Goal: Task Accomplishment & Management: Manage account settings

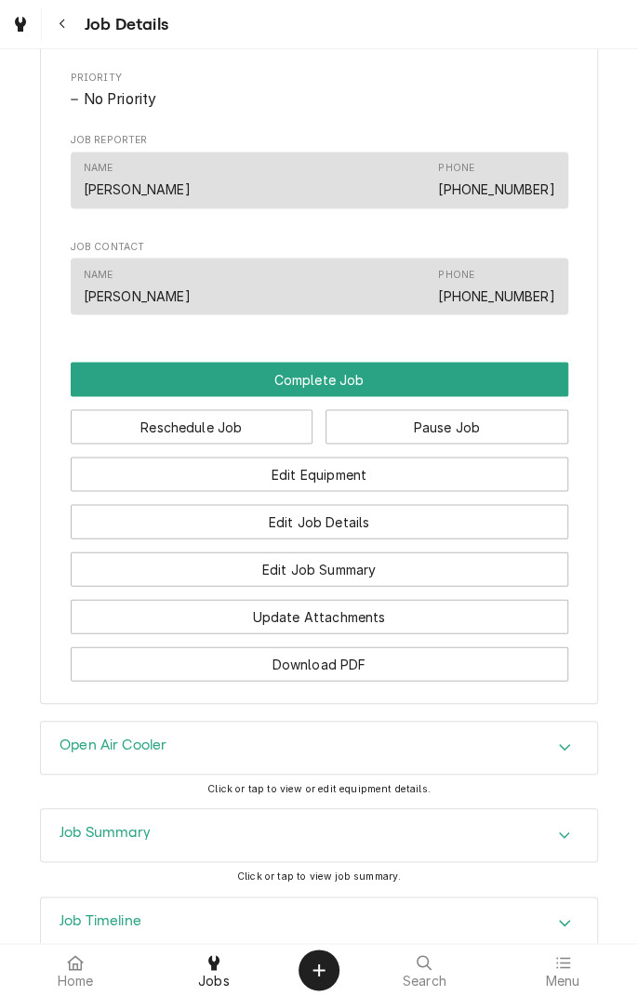
scroll to position [1079, 0]
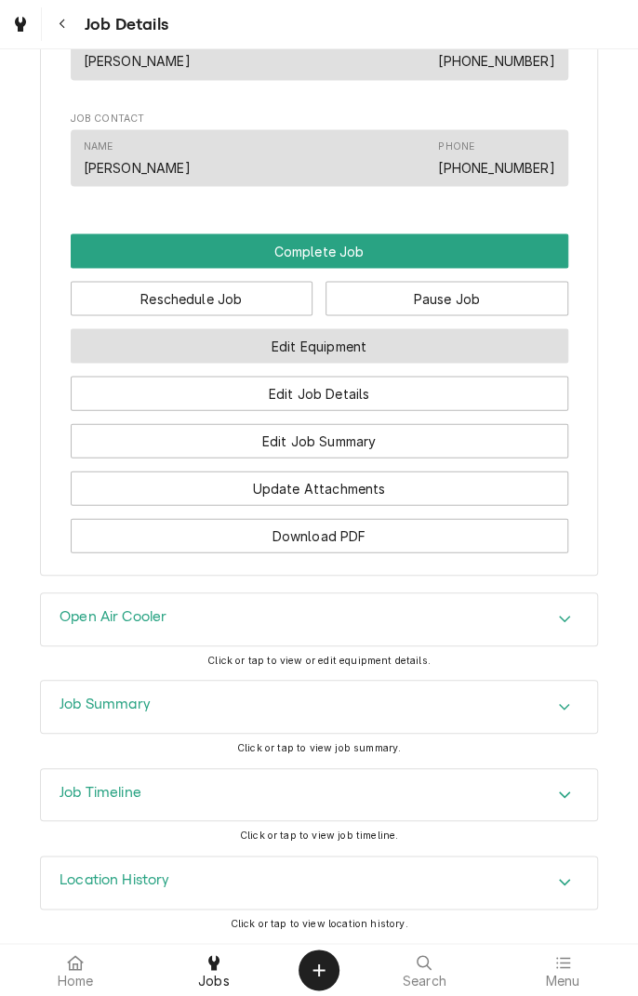
click at [395, 348] on button "Edit Equipment" at bounding box center [320, 345] width 498 height 34
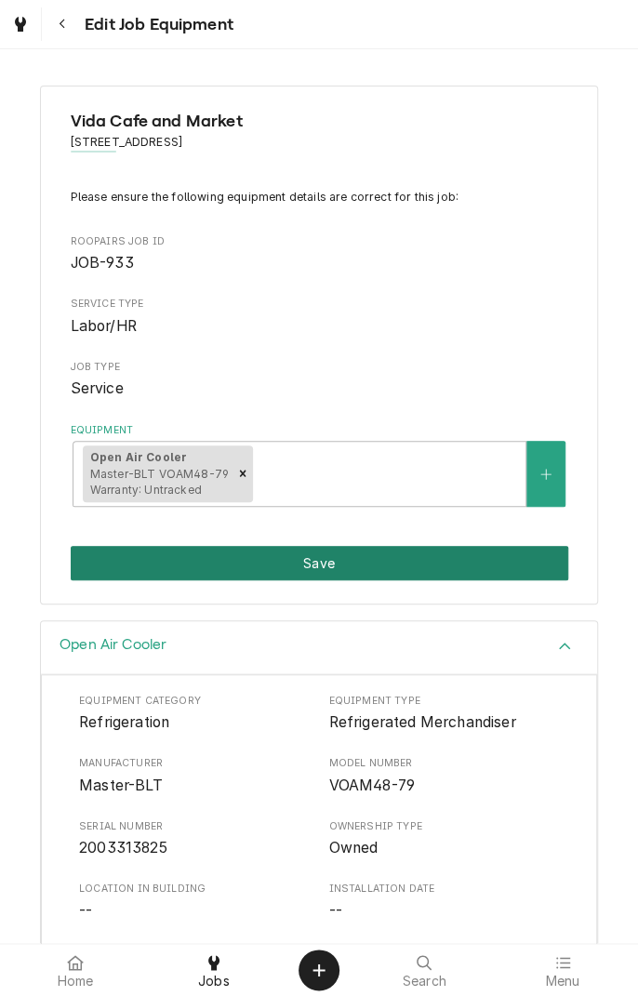
click at [377, 565] on button "Save" at bounding box center [320, 563] width 498 height 34
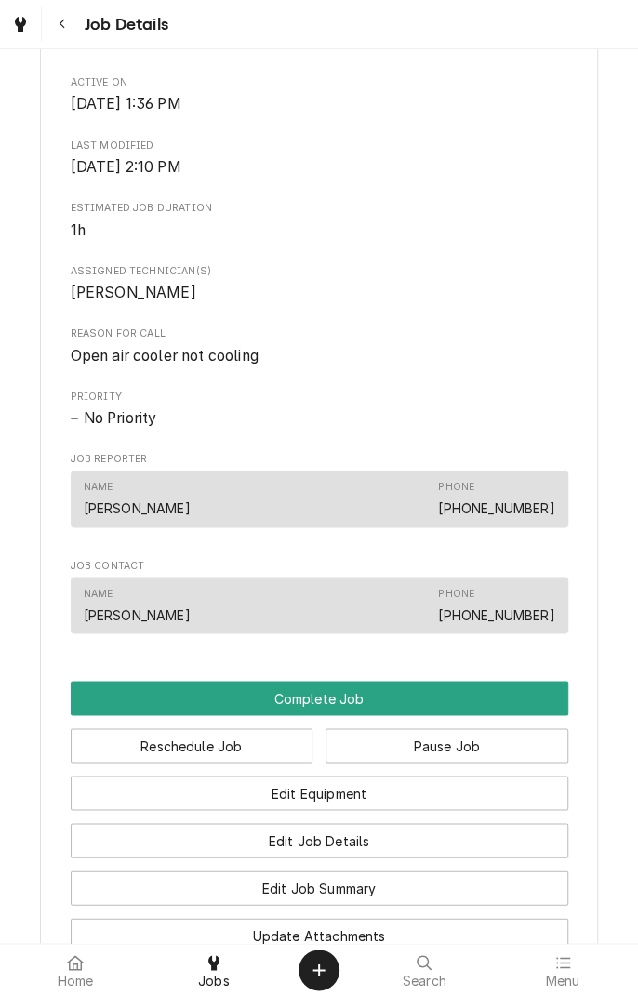
scroll to position [615, 0]
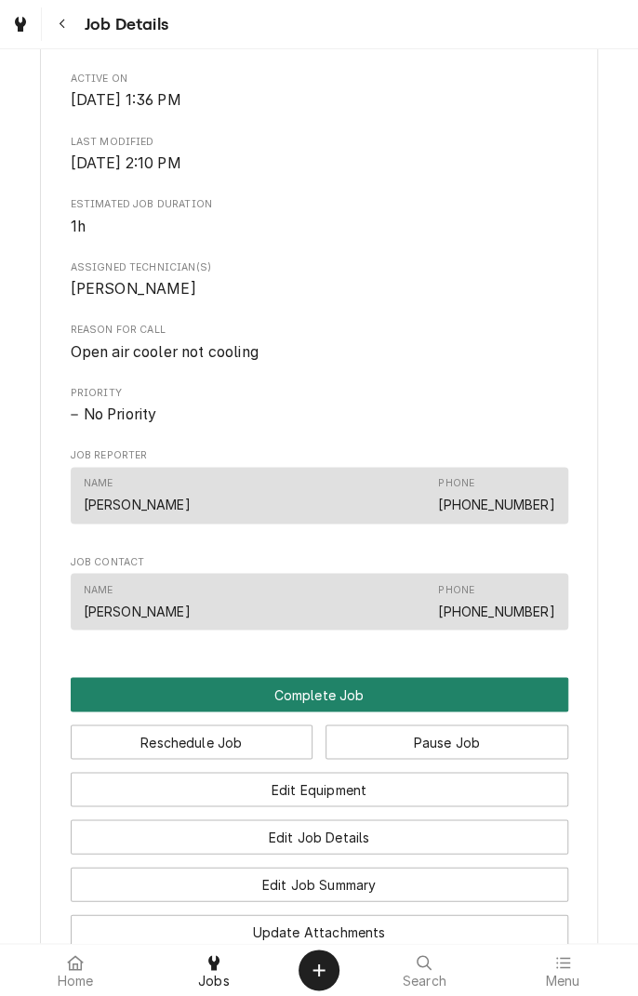
click at [323, 712] on button "Complete Job" at bounding box center [320, 694] width 498 height 34
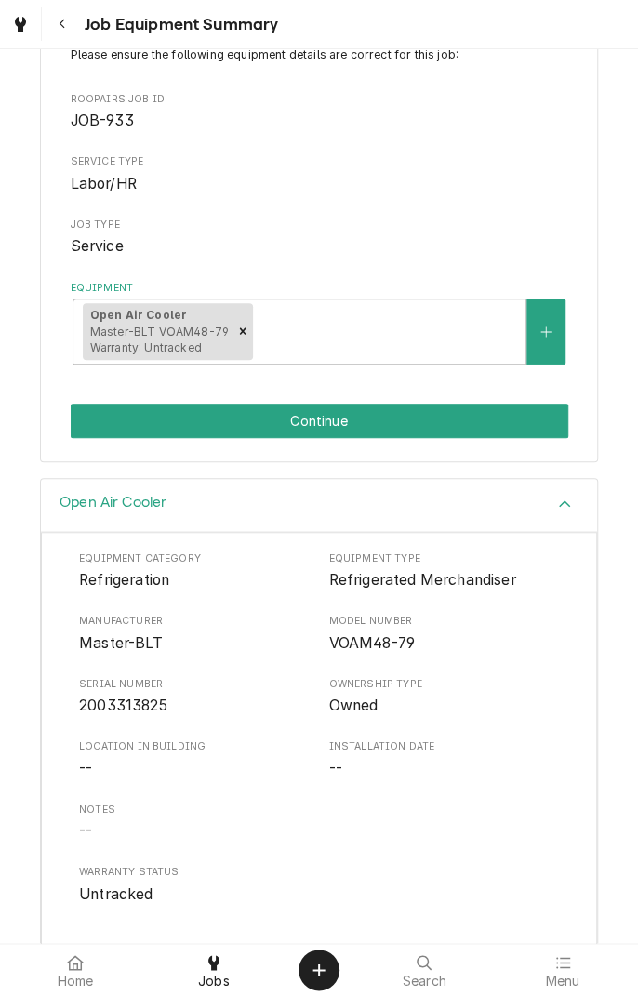
scroll to position [223, 0]
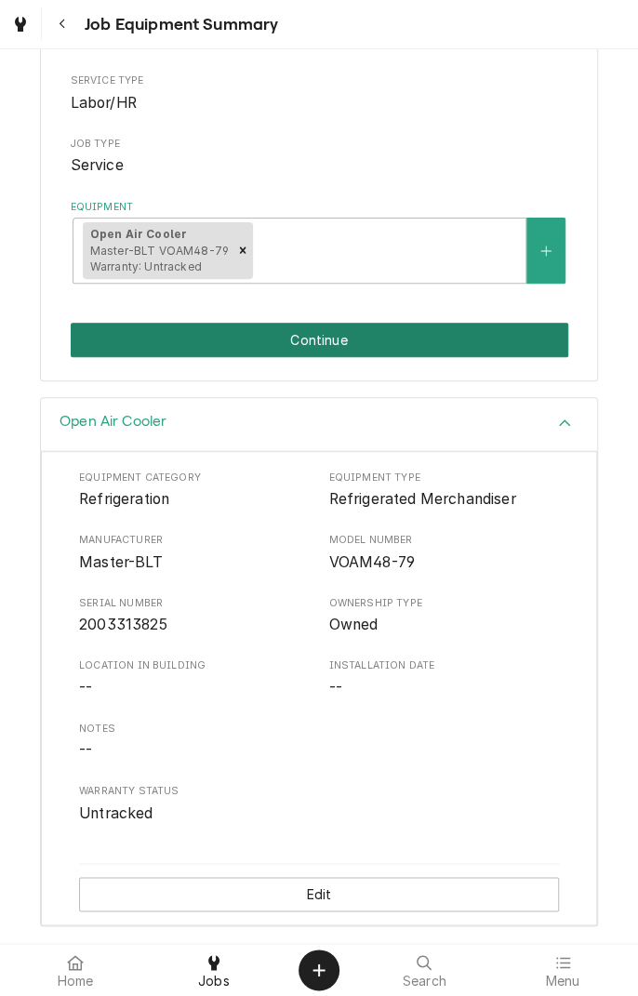
click at [343, 348] on button "Continue" at bounding box center [320, 340] width 498 height 34
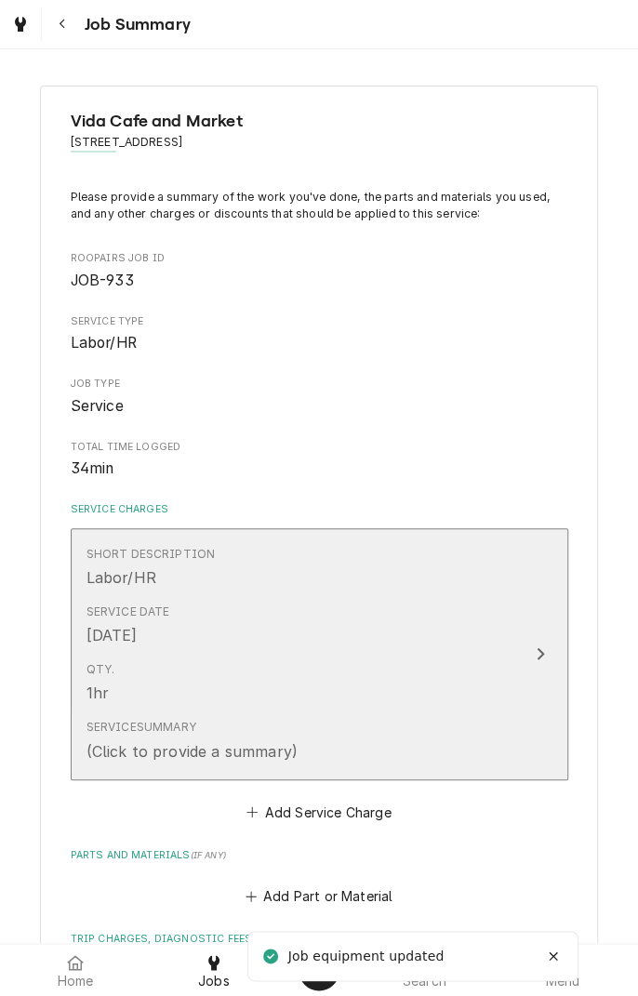
click at [545, 655] on div "Update Line Item" at bounding box center [540, 654] width 24 height 22
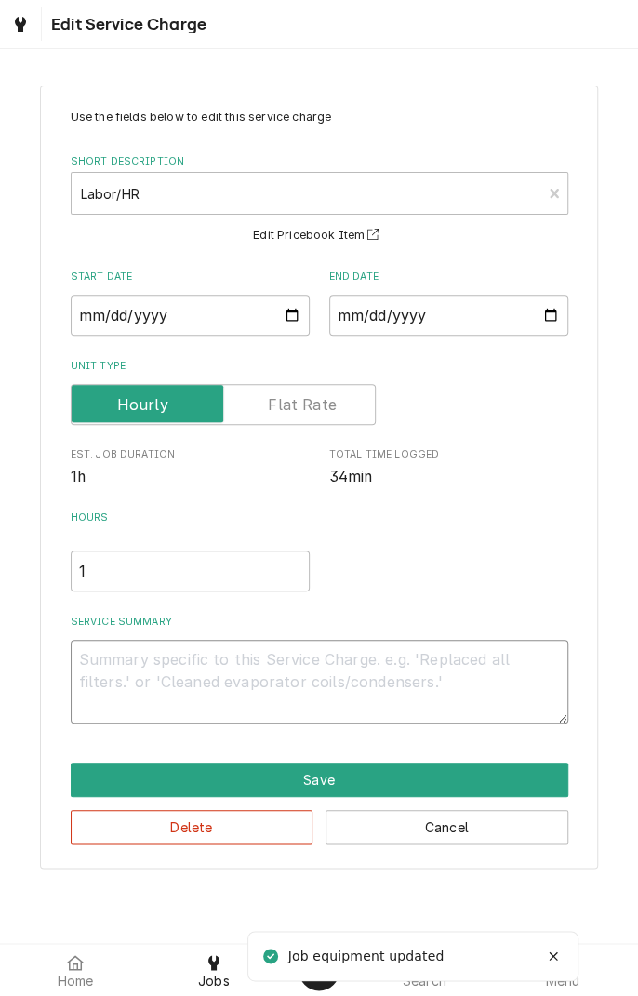
click at [315, 687] on textarea "Service Summary" at bounding box center [320, 682] width 498 height 84
type textarea "x"
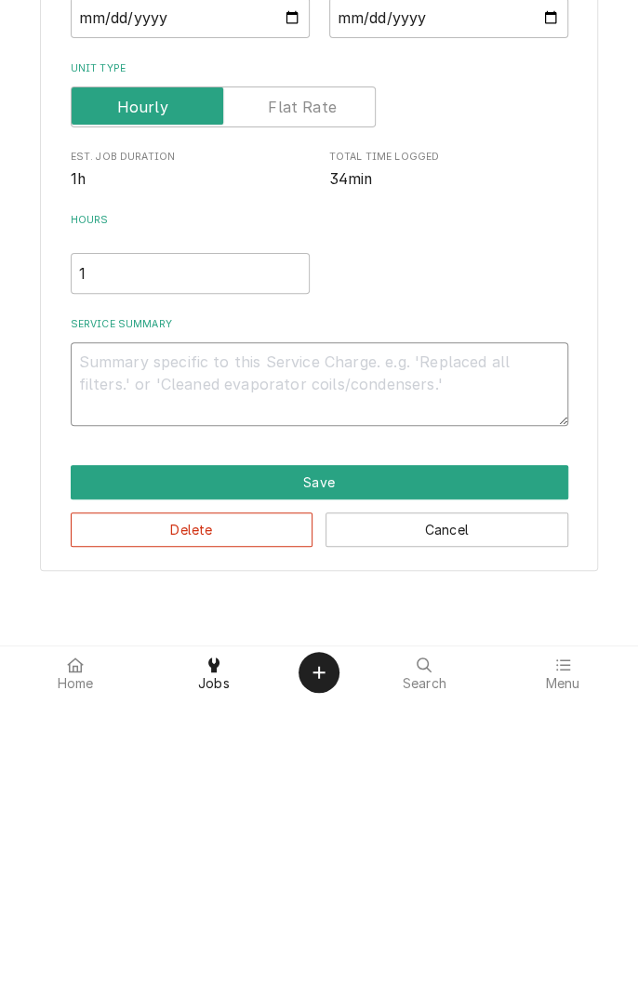
type textarea "D"
type textarea "x"
type textarea "Di"
type textarea "x"
type textarea "Diagnosed"
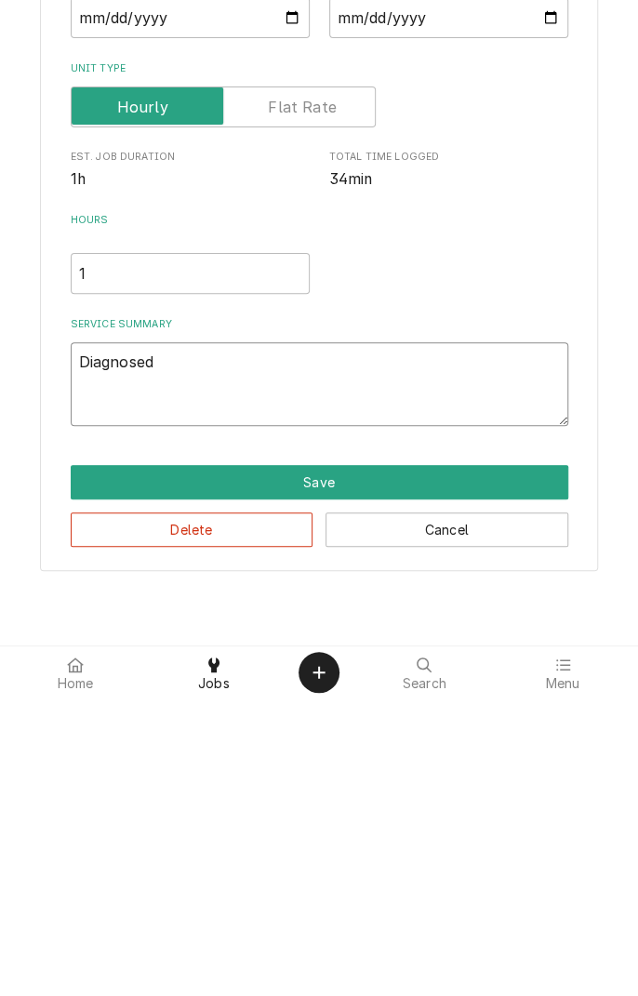
type textarea "x"
type textarea "Diagnosed o"
type textarea "x"
type textarea "Diagnosed op"
type textarea "x"
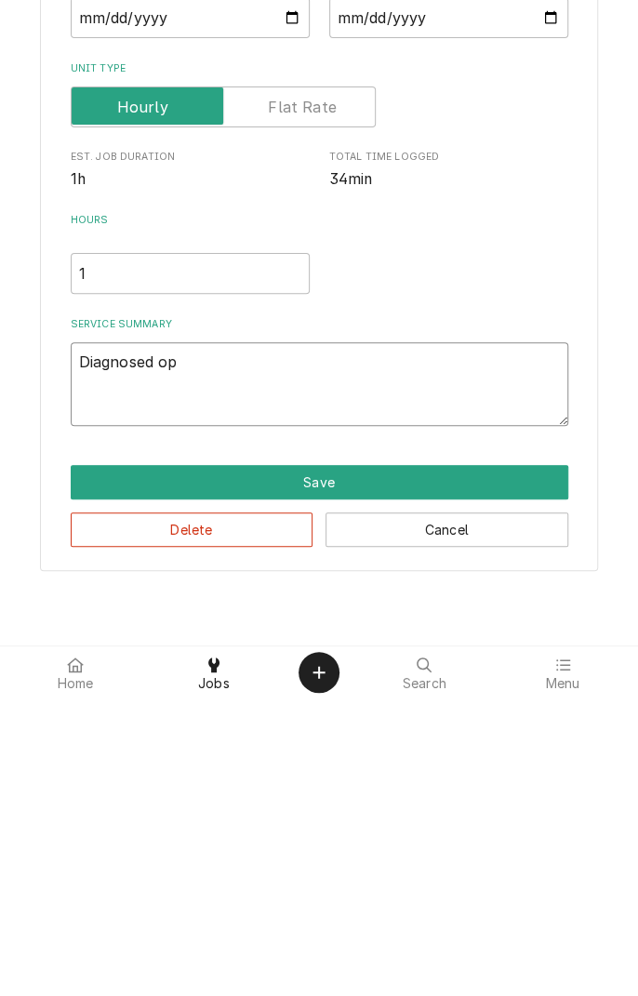
type textarea "Diagnosed ope"
type textarea "x"
type textarea "Diagnosed open"
type textarea "x"
type textarea "Diagnosed open"
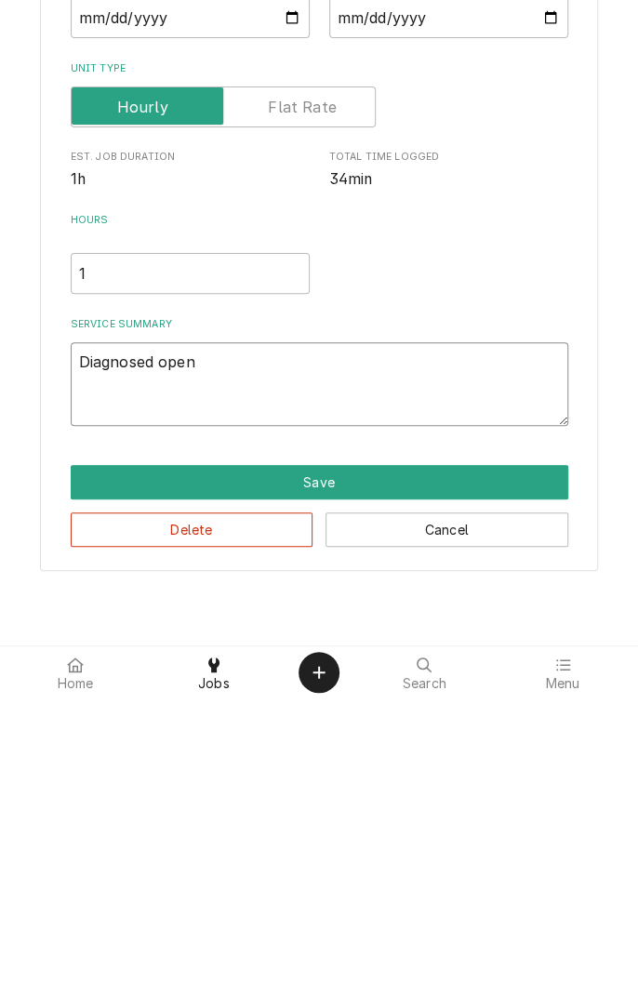
type textarea "x"
type textarea "Diagnosed open a"
type textarea "x"
type textarea "Diagnosed open ai"
type textarea "x"
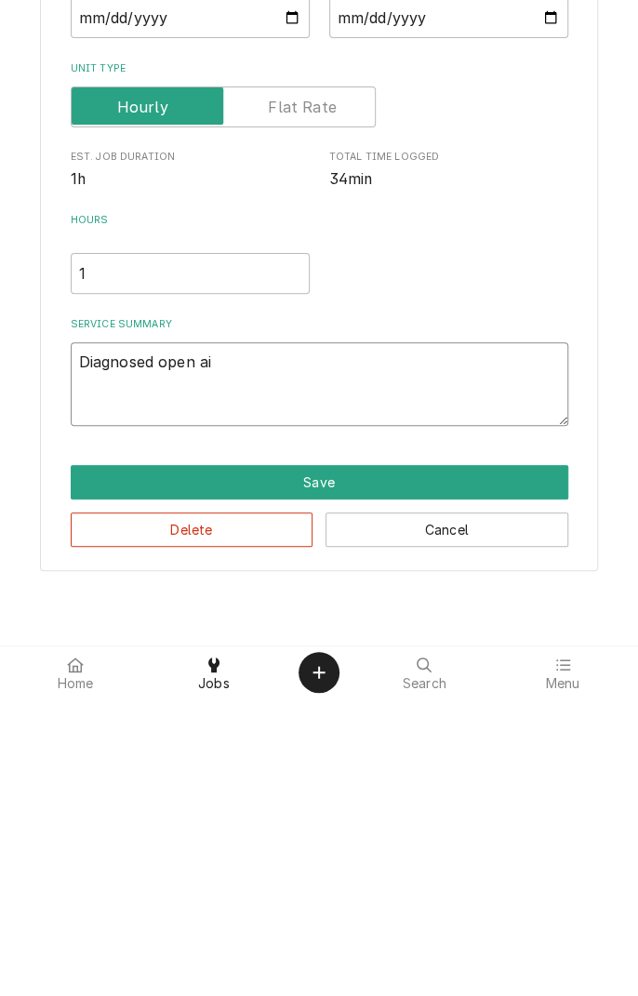
type textarea "Diagnosed open air"
type textarea "x"
type textarea "Diagnosed open air"
type textarea "x"
type textarea "Diagnosed open air m"
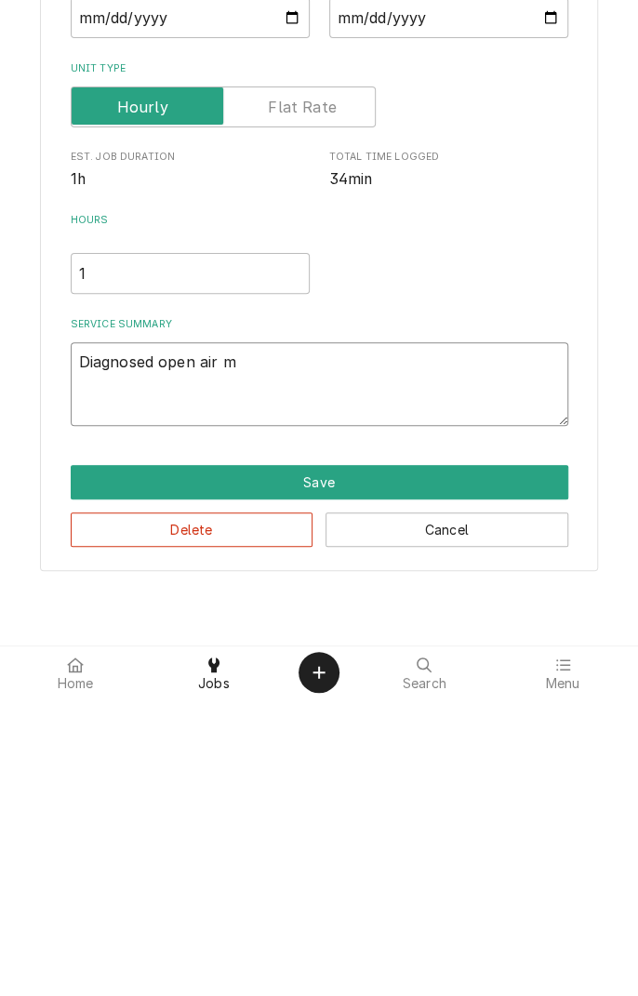
type textarea "x"
type textarea "Diagnosed open air me"
type textarea "x"
type textarea "Diagnosed open air mec"
type textarea "x"
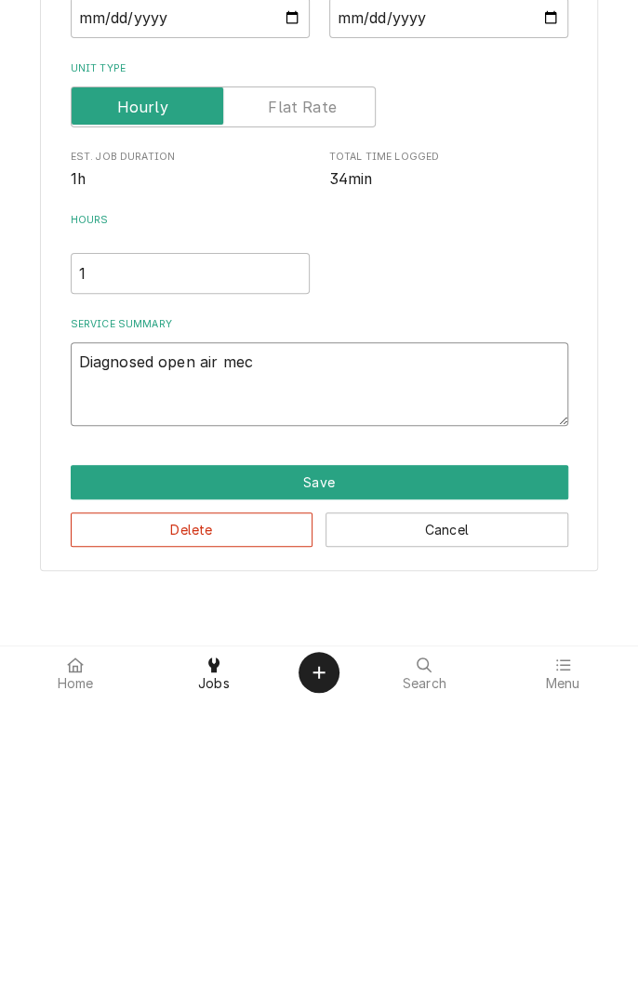
type textarea "Diagnosed open air me"
type textarea "x"
type textarea "Diagnosed open air mer"
type textarea "x"
type textarea "Diagnosed open air merc"
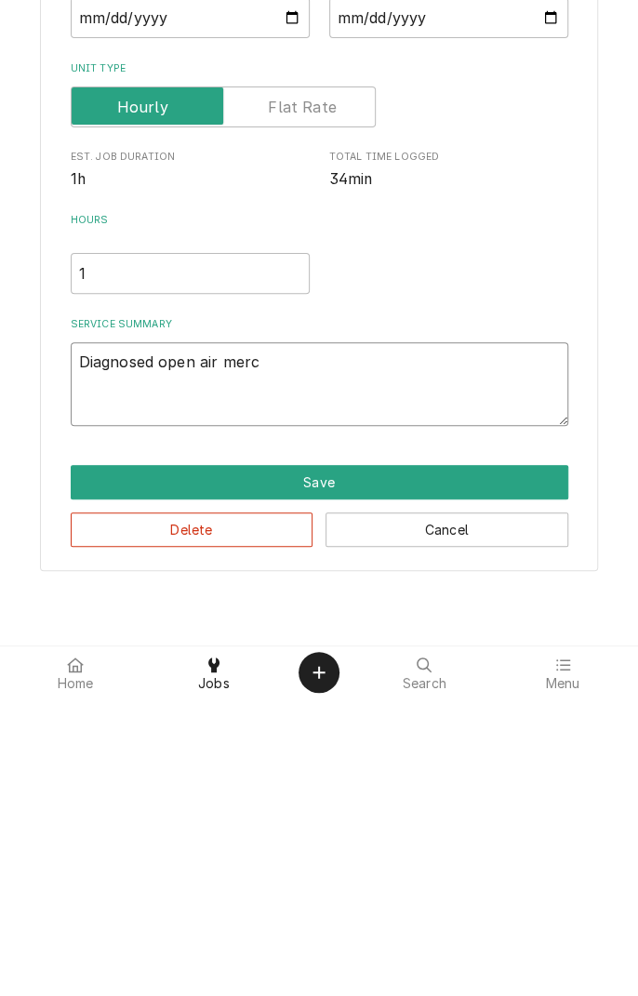
type textarea "x"
type textarea "Diagnosed open air merch"
type textarea "x"
type textarea "Diagnosed open air merchandise"
type textarea "x"
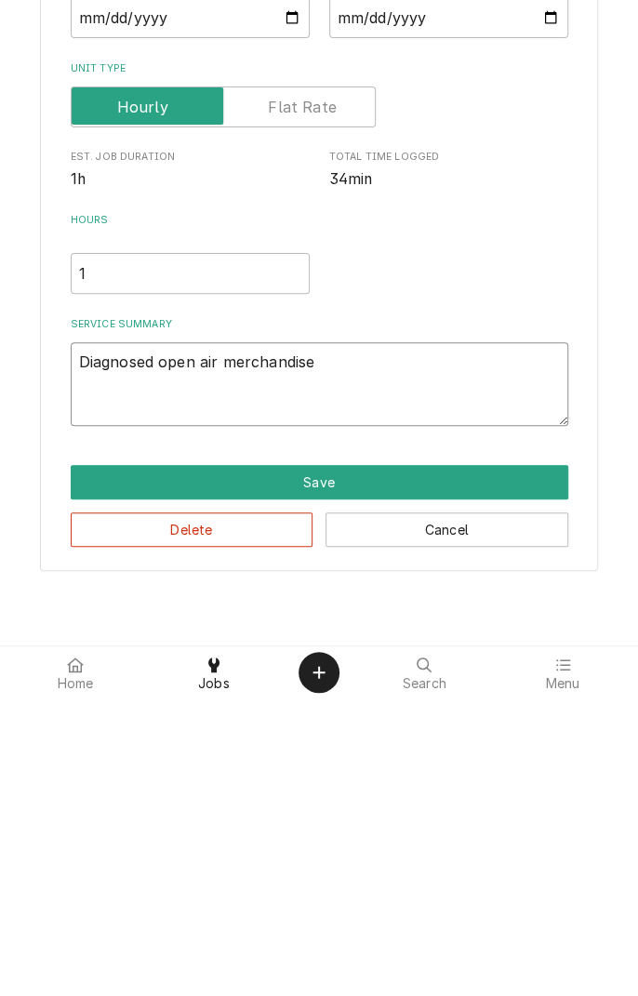
type textarea "Diagnosed open air merchandise"
type textarea "x"
type textarea "Diagnosed open air merchandiser"
type textarea "x"
type textarea "Diagnosed open air merchandiser."
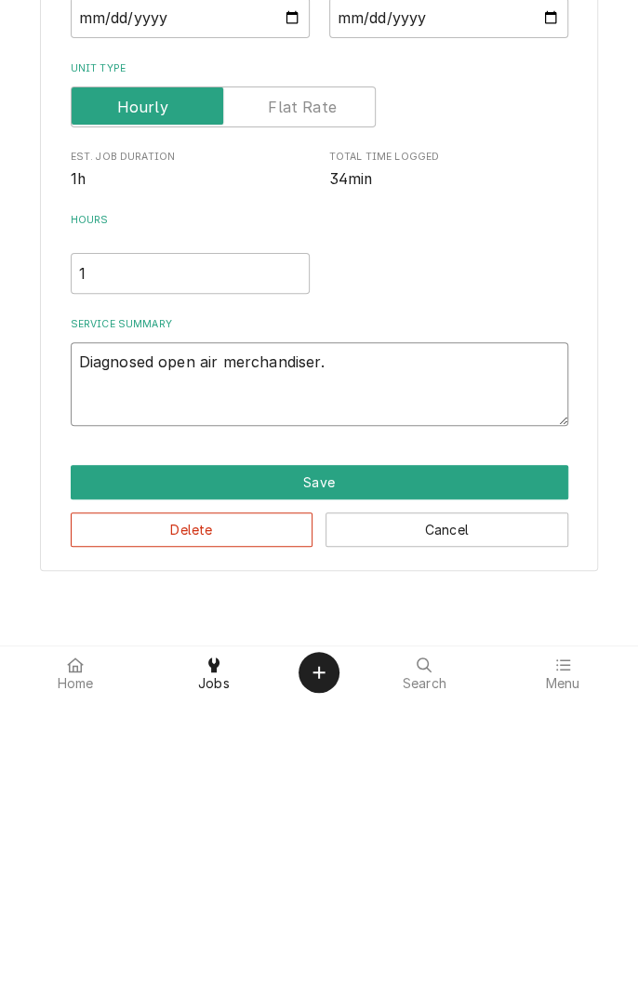
type textarea "x"
type textarea "Diagnosed open air merchandiser."
type textarea "x"
type textarea "Diagnosed open air merchandiser. C"
type textarea "x"
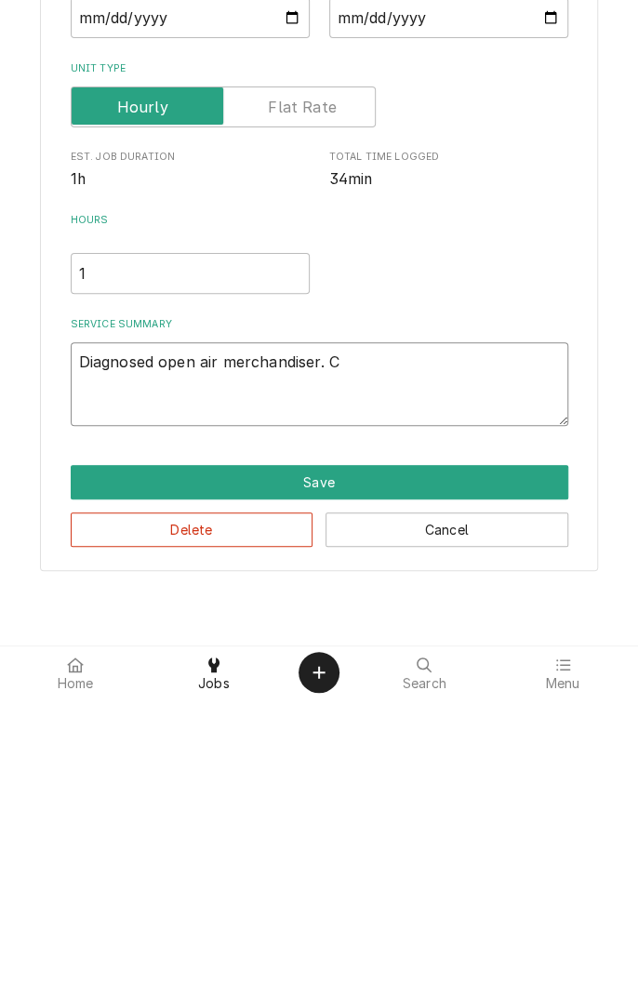
type textarea "Diagnosed open air merchandiser. Co"
type textarea "x"
type textarea "Diagnosed open air merchandiser. Con"
type textarea "x"
type textarea "Diagnosed open air merchandiser. Cont"
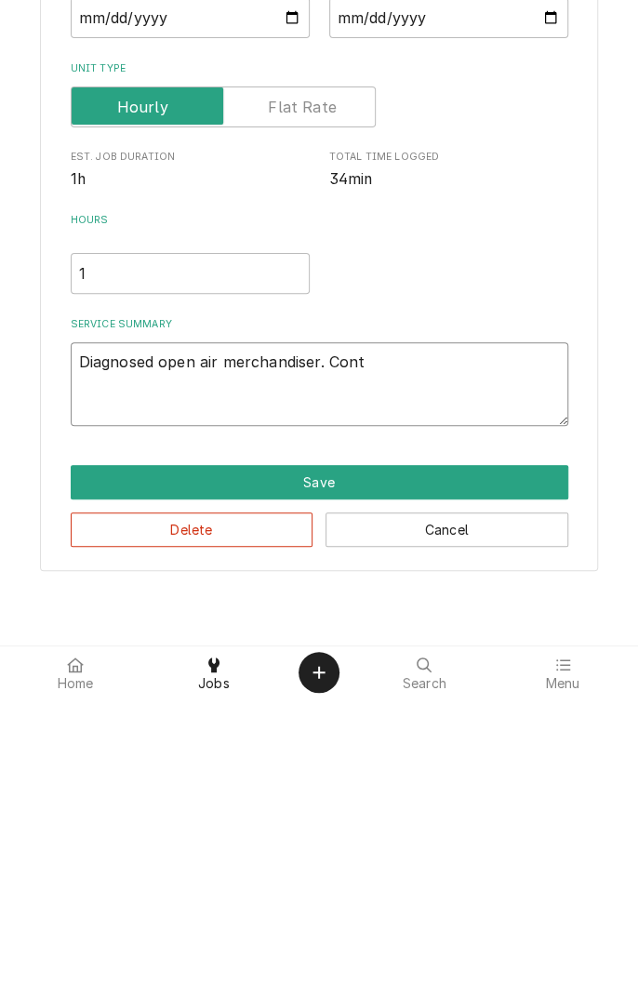
type textarea "x"
type textarea "Diagnosed open air merchandiser. Contr"
type textarea "x"
type textarea "Diagnosed open air merchandiser. Contro"
type textarea "x"
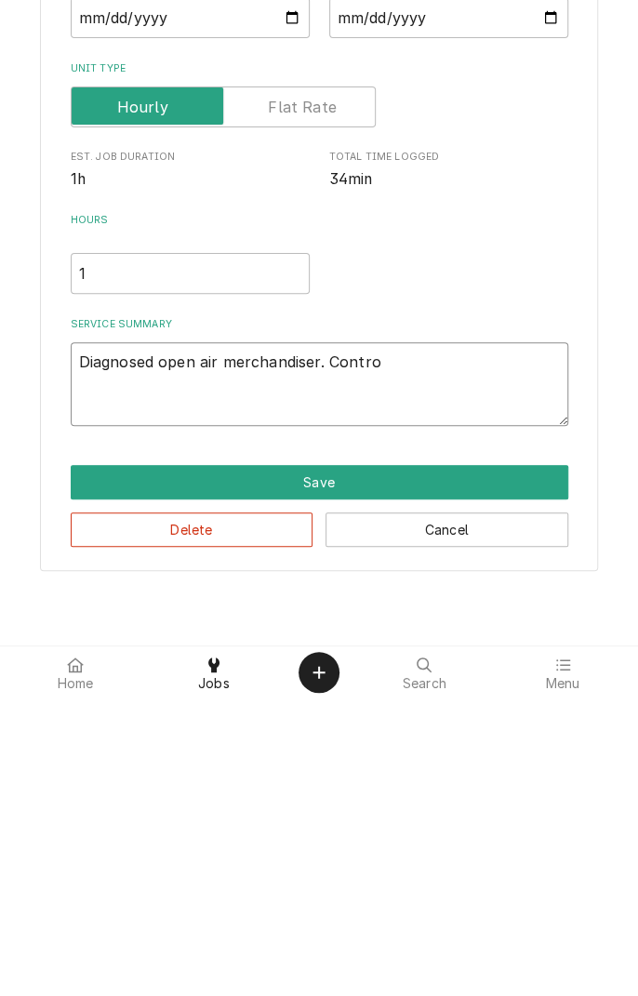
type textarea "Diagnosed open air merchandiser. Control"
type textarea "x"
type textarea "Diagnosed open air merchandiser. Controls"
type textarea "x"
type textarea "Diagnosed open air merchandiser. Controls"
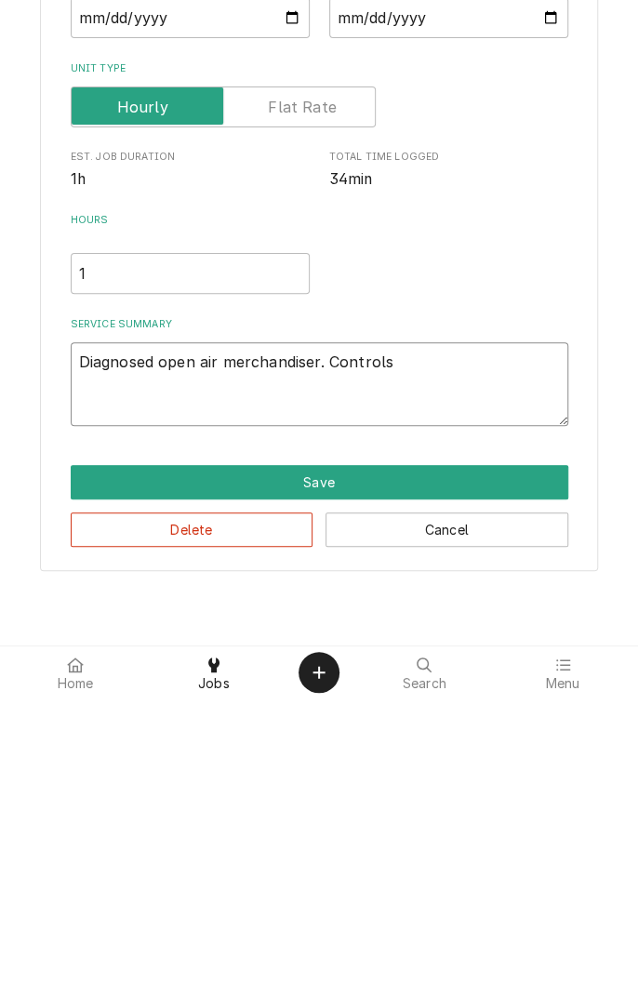
type textarea "x"
type textarea "Diagnosed open air merchandiser. Controls i"
type textarea "x"
type textarea "Diagnosed open air merchandiser. Controls in"
type textarea "x"
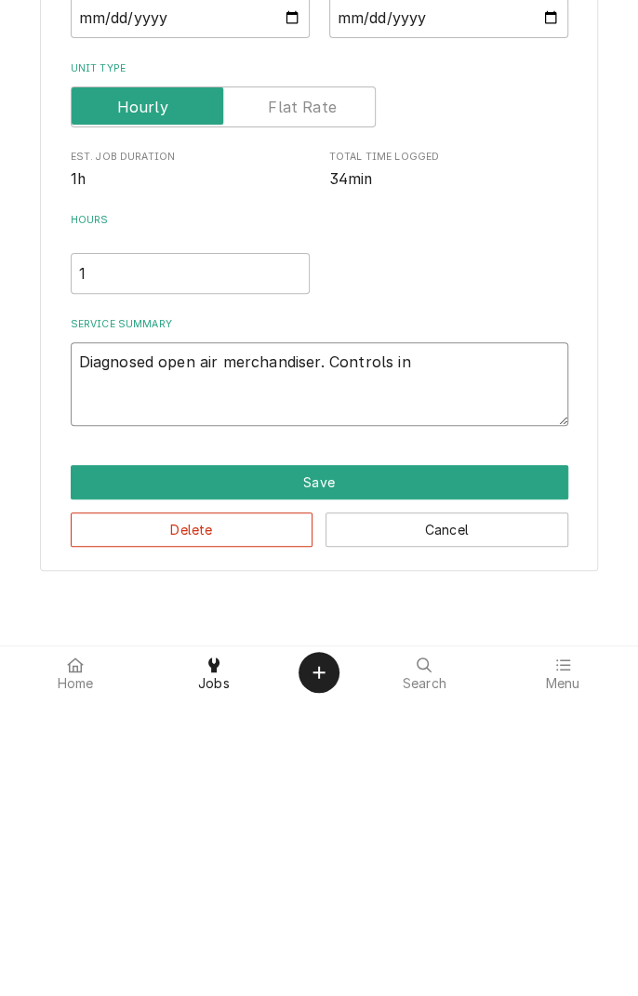
type textarea "Diagnosed open air merchandiser. Controls ind"
type textarea "x"
type textarea "Diagnosed open air merchandiser. Controls indicating"
type textarea "x"
type textarea "Diagnosed open air merchandiser. Controls indicating l"
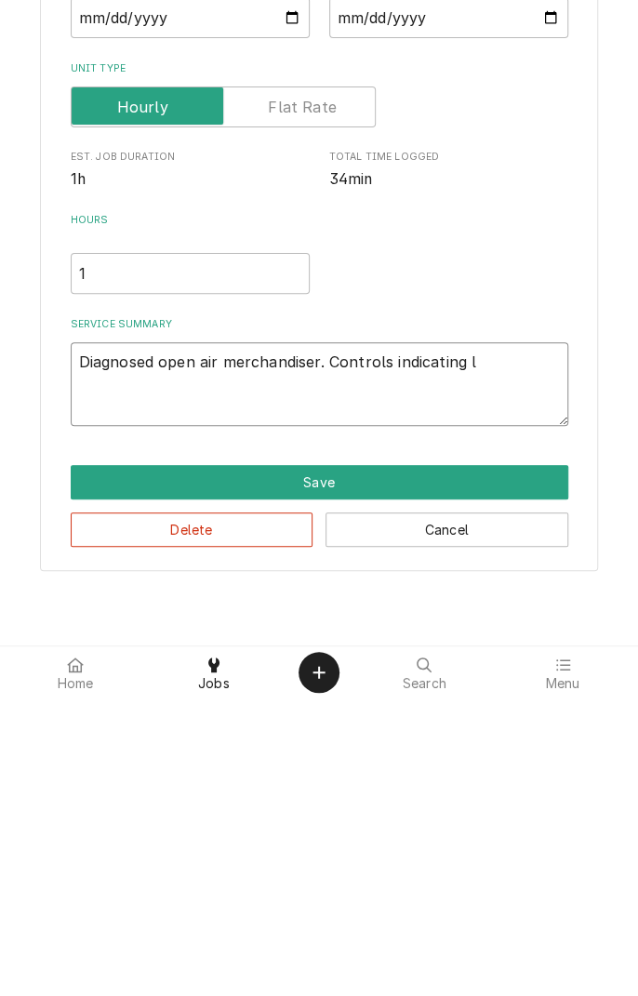
type textarea "x"
type textarea "Diagnosed open air merchandiser. Controls indicating lo"
type textarea "x"
type textarea "Diagnosed open air merchandiser. Controls indicating low"
type textarea "x"
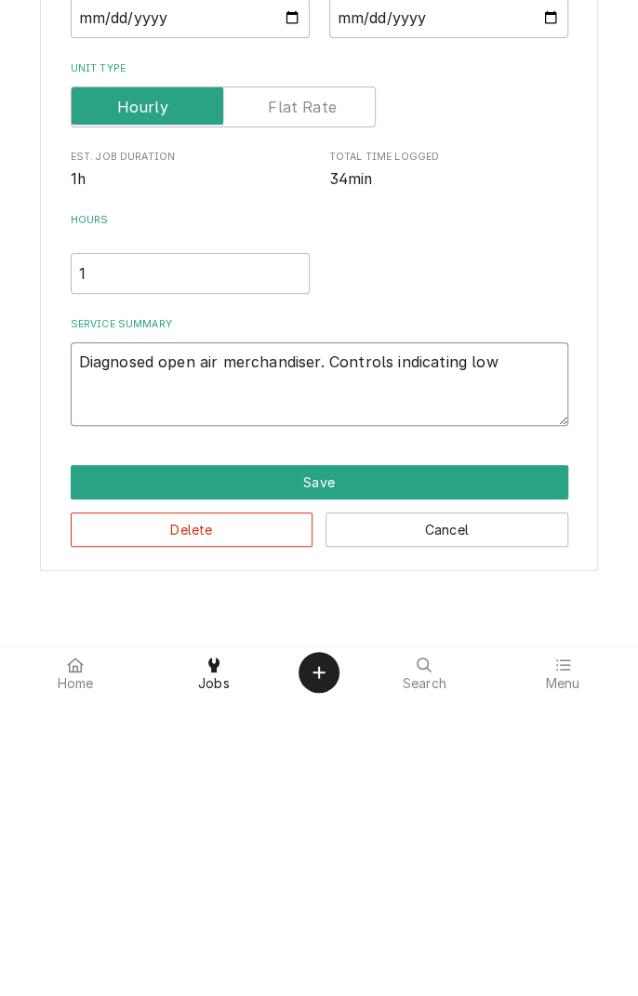
type textarea "Diagnosed open air merchandiser. Controls indicating lowe"
type textarea "x"
type textarea "Diagnosed open air merchandiser. Controls indicating lower"
type textarea "x"
type textarea "Diagnosed open air merchandiser. Controls indicating lower"
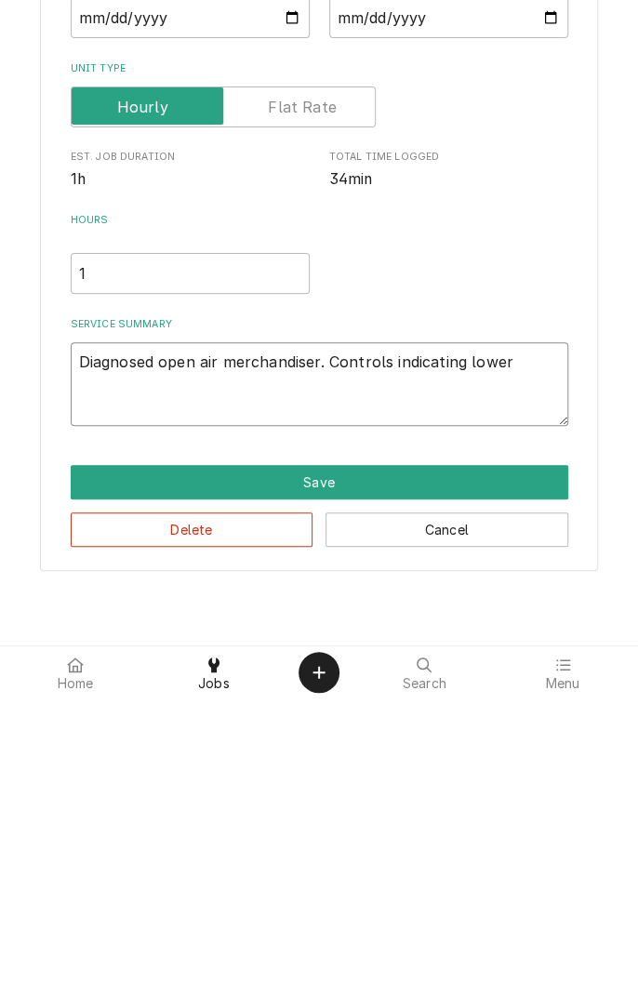
type textarea "x"
type textarea "Diagnosed open air merchandiser. Controls indicating lower t"
type textarea "x"
type textarea "Diagnosed open air merchandiser. Controls indicating lower te"
type textarea "x"
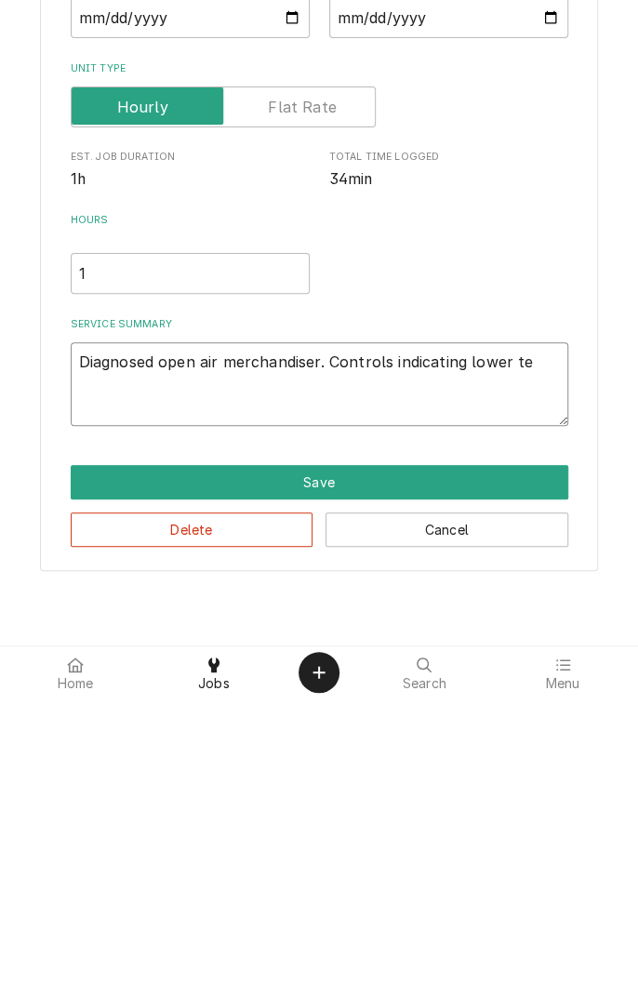
type textarea "Diagnosed open air merchandiser. Controls indicating lower tem"
type textarea "x"
type textarea "Diagnosed open air merchandiser. Controls indicating lower temp"
type textarea "x"
type textarea "Diagnosed open air merchandiser. Controls indicating lower tempe"
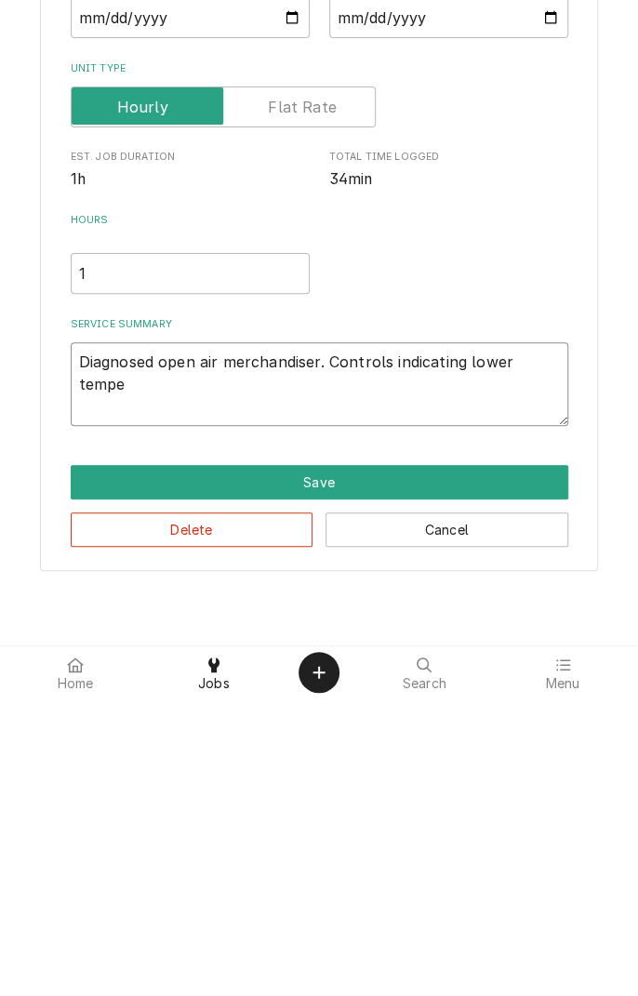
type textarea "x"
type textarea "Diagnosed open air merchandiser. Controls indicating lower temper"
type textarea "x"
type textarea "Diagnosed open air merchandiser. Controls indicating lower temperature"
type textarea "x"
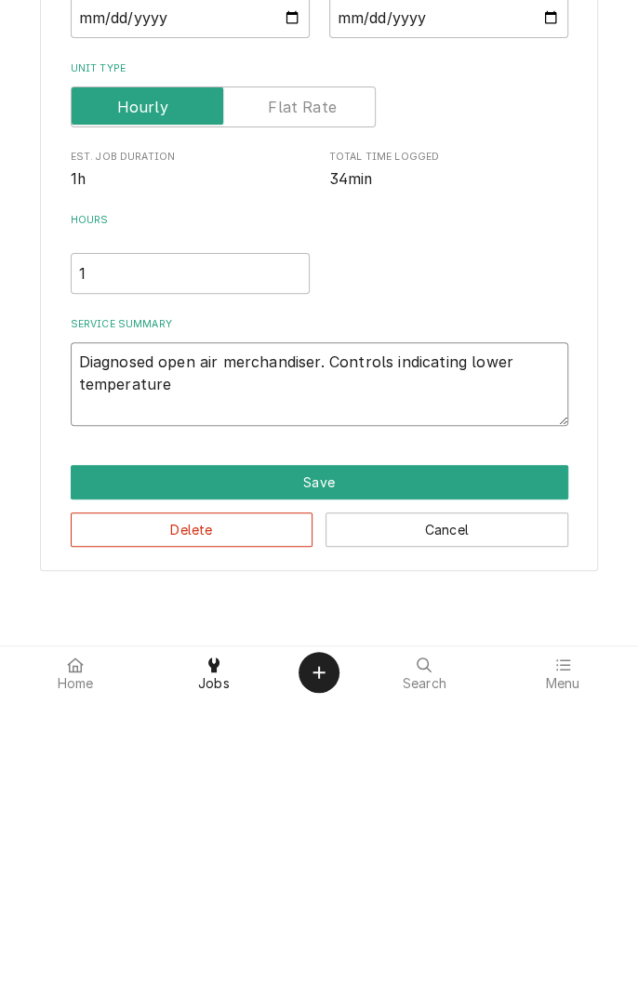
type textarea "Diagnosed open air merchandiser. Controls indicating lower temperature t"
type textarea "x"
type textarea "Diagnosed open air merchandiser. Controls indicating lower temperature th"
type textarea "x"
type textarea "Diagnosed open air merchandiser. Controls indicating lower temperature the"
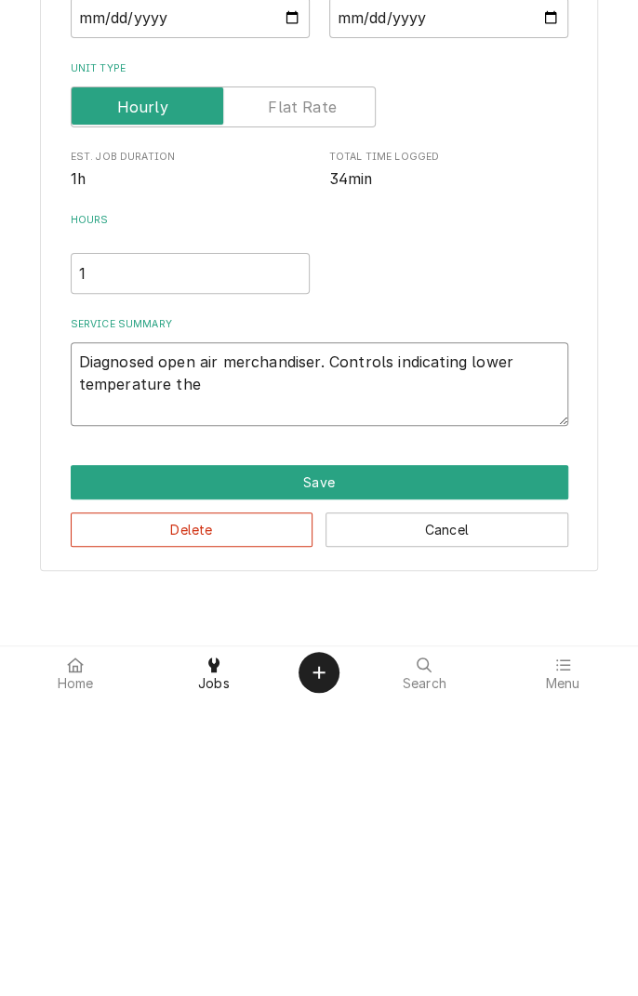
type textarea "x"
type textarea "Diagnosed open air merchandiser. Controls indicating lower temperature th"
type textarea "x"
type textarea "Diagnosed open air merchandiser. Controls indicating lower temperature tha"
type textarea "x"
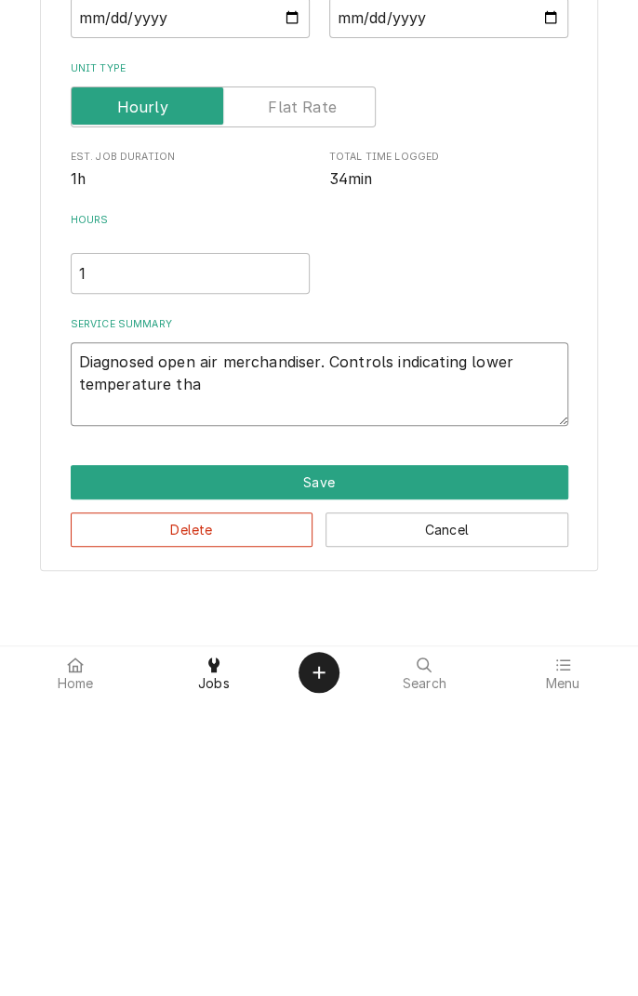
type textarea "Diagnosed open air merchandiser. Controls indicating lower temperature than"
type textarea "x"
type textarea "Diagnosed open air merchandiser. Controls indicating lower temperature than"
type textarea "x"
type textarea "Diagnosed open air merchandiser. Controls indicating lower temperature than a"
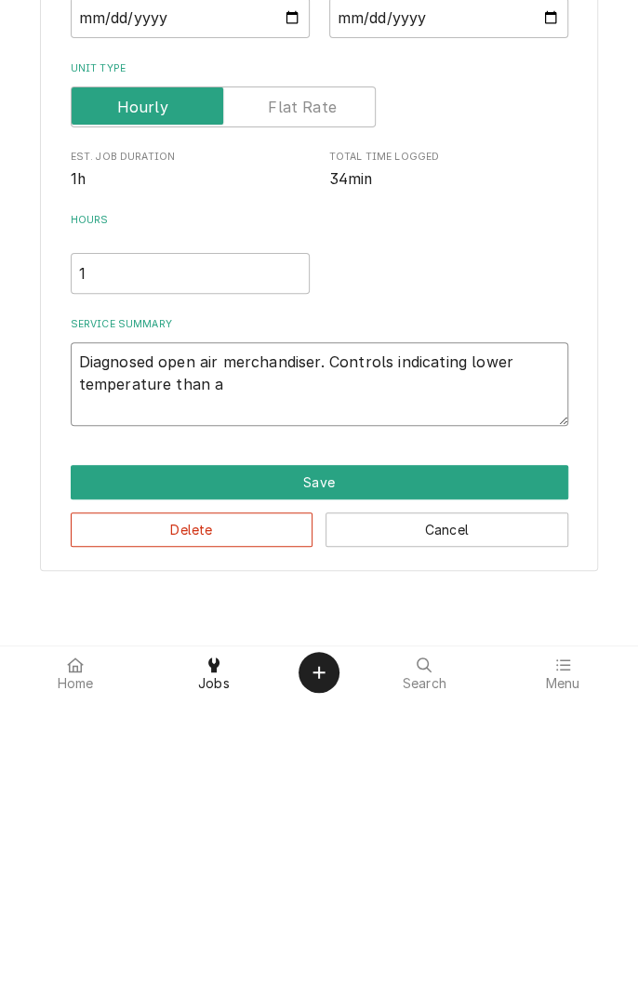
type textarea "x"
type textarea "Diagnosed open air merchandiser. Controls indicating lower temperature than ac"
type textarea "x"
type textarea "Diagnosed open air merchandiser. Controls indicating lower temperature than act"
type textarea "x"
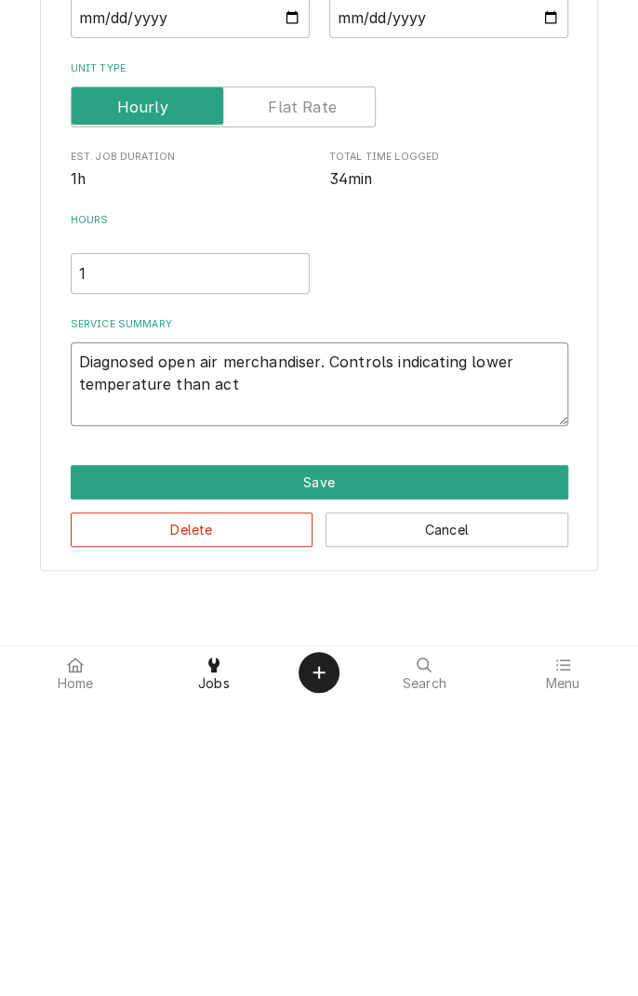
type textarea "Diagnosed open air merchandiser. Controls indicating lower temperature than act…"
type textarea "x"
type textarea "Diagnosed open air merchandiser. Controls indicating lower temperature than act…"
type textarea "x"
type textarea "Diagnosed open air merchandiser. Controls indicating lower temperature than act…"
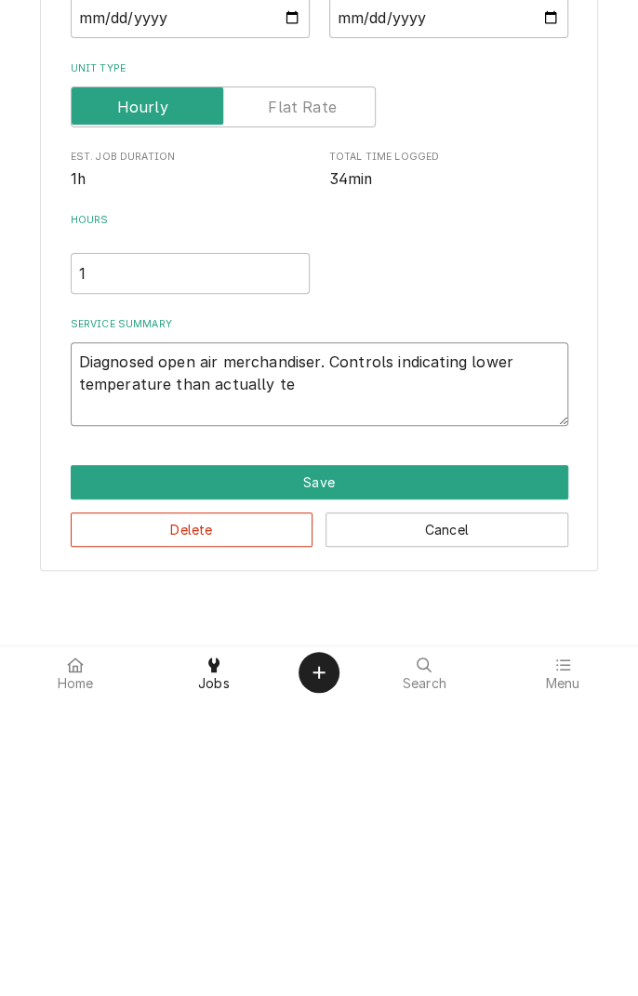
type textarea "x"
type textarea "Diagnosed open air merchandiser. Controls indicating lower temperature than act…"
type textarea "x"
type textarea "Diagnosed open air merchandiser. Controls indicating lower temperature than act…"
type textarea "x"
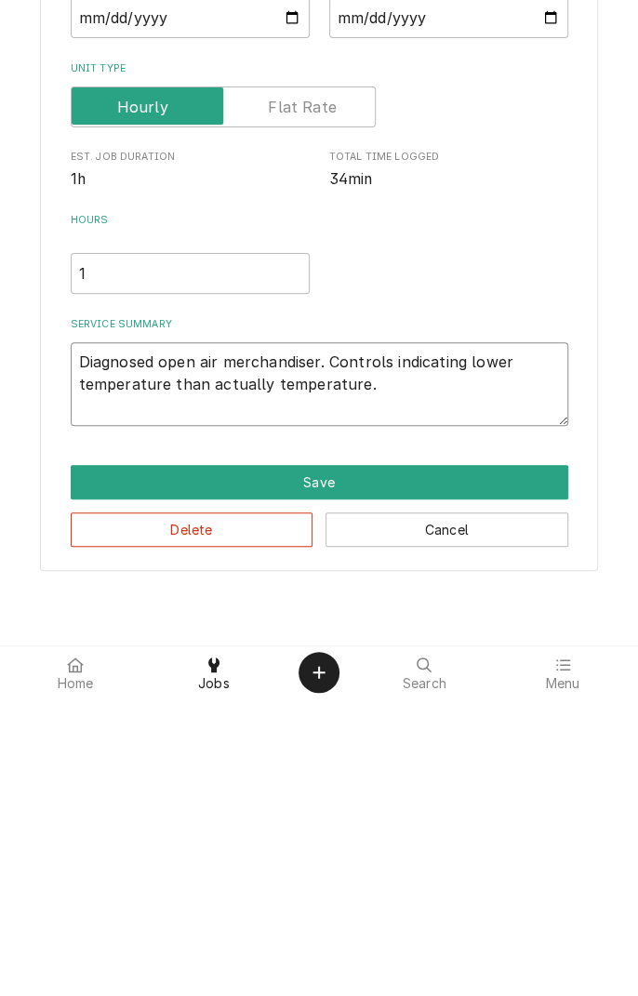
type textarea "Diagnosed open air merchandiser. Controls indicating lower temperature than act…"
type textarea "x"
type textarea "Diagnosed open air merchandiser. Controls indicating lower temperature than act…"
type textarea "x"
type textarea "Diagnosed open air merchandiser. Controls indicating lower temperature than act…"
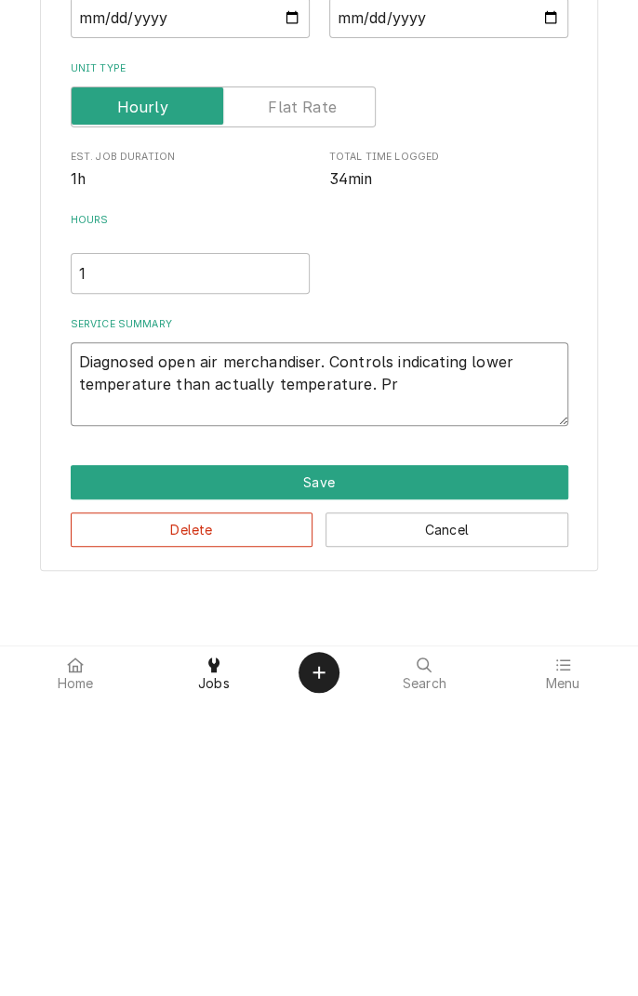
type textarea "x"
type textarea "Diagnosed open air merchandiser. Controls indicating lower temperature than act…"
type textarea "x"
type textarea "Diagnosed open air merchandiser. Controls indicating lower temperature than act…"
type textarea "x"
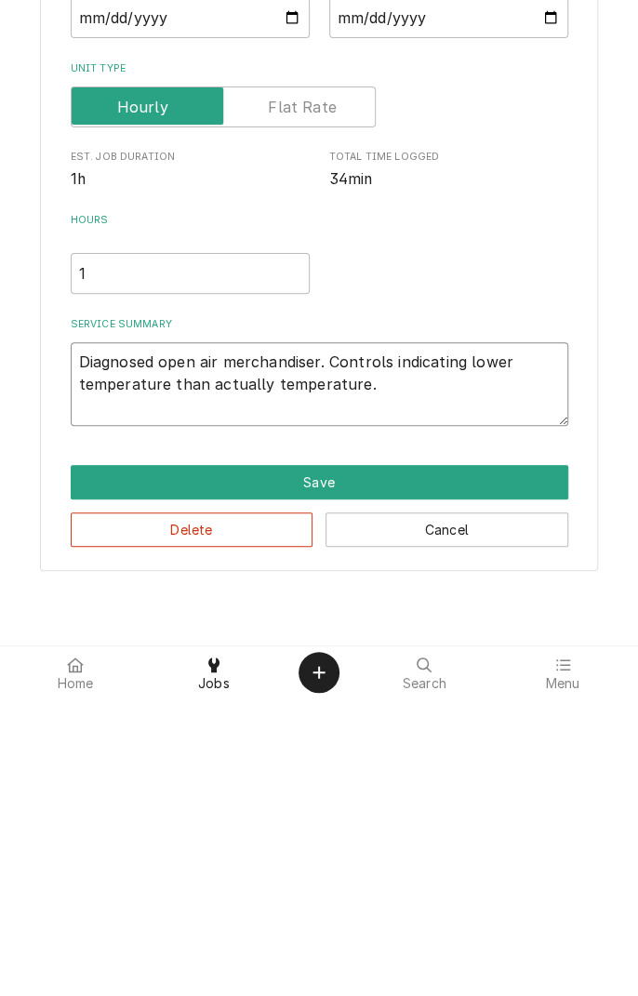
type textarea "Diagnosed open air merchandiser. Controls indicating lower temperature than act…"
type textarea "x"
type textarea "Diagnosed open air merchandiser. Controls indicating lower temperature than act…"
type textarea "x"
type textarea "Diagnosed open air merchandiser. Controls indicating lower temperature than act…"
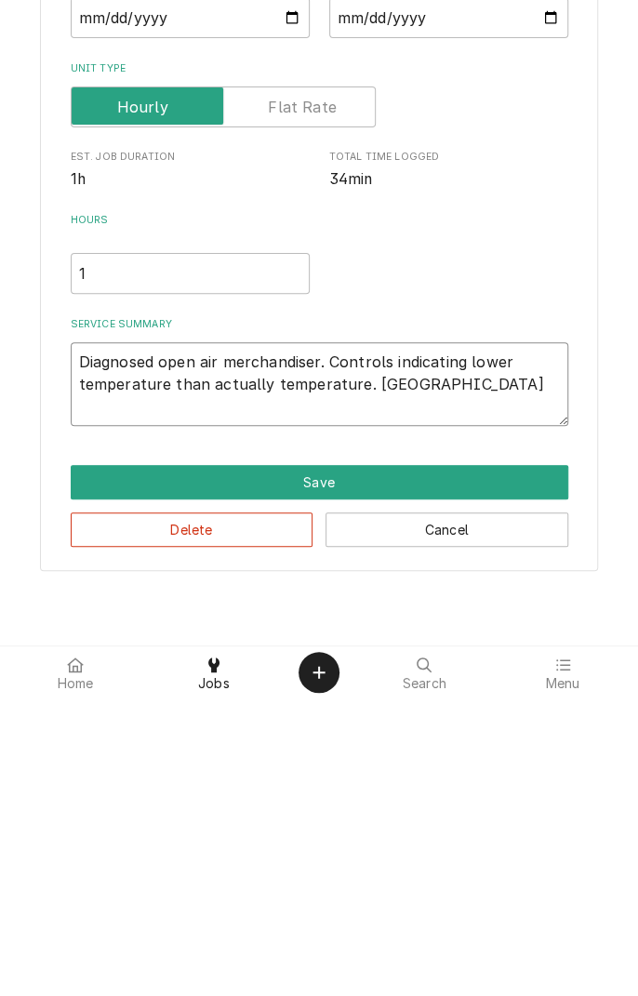
type textarea "x"
type textarea "Diagnosed open air merchandiser. Controls indicating lower temperature than act…"
type textarea "x"
type textarea "Diagnosed open air merchandiser. Controls indicating lower temperature than act…"
type textarea "x"
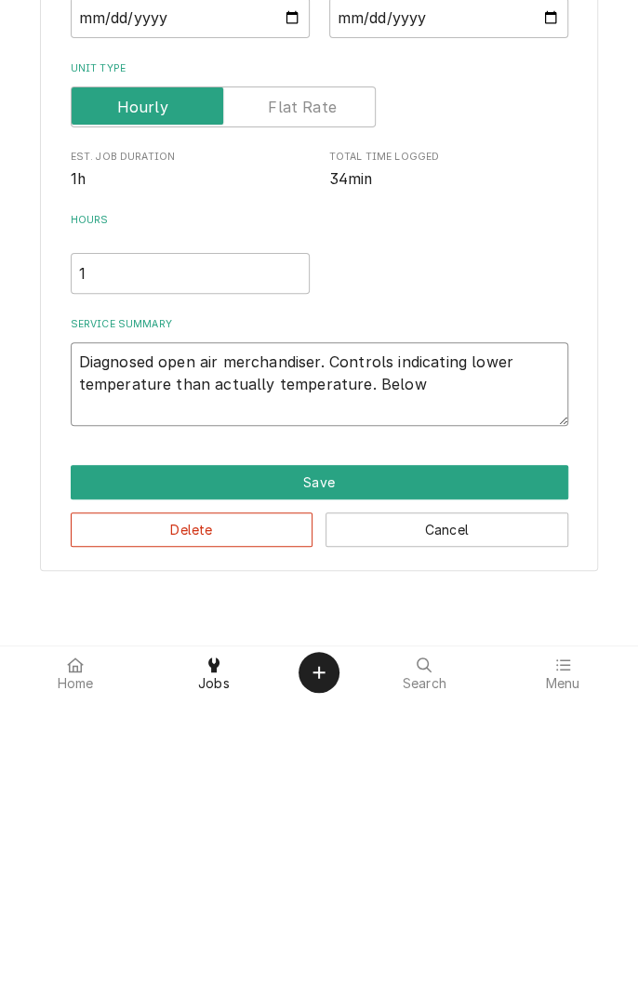
type textarea "Diagnosed open air merchandiser. Controls indicating lower temperature than act…"
type textarea "x"
type textarea "Diagnosed open air merchandiser. Controls indicating lower temperature than act…"
type textarea "x"
type textarea "Diagnosed open air merchandiser. Controls indicating lower temperature than act…"
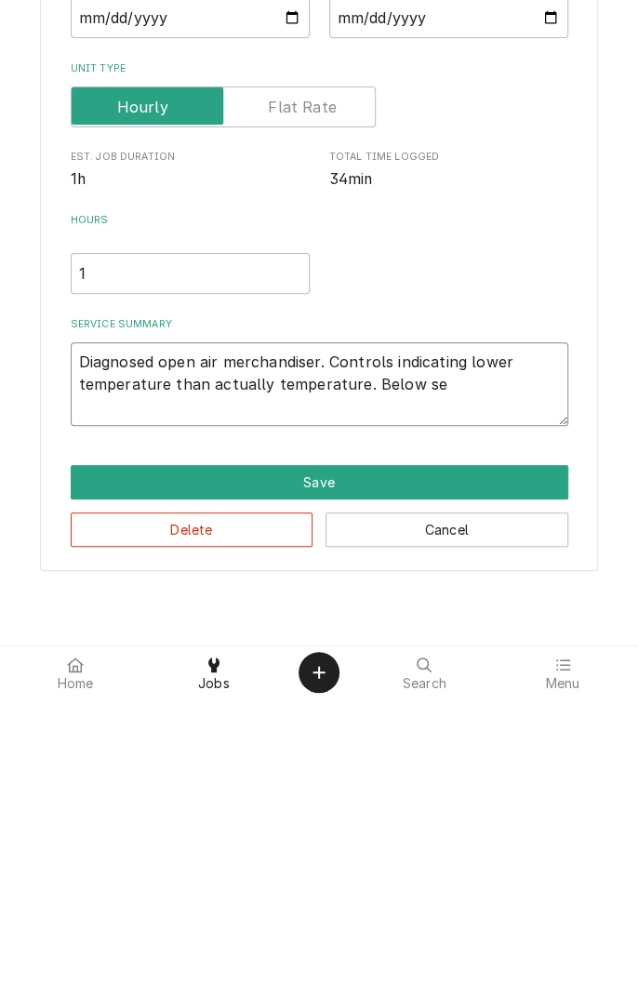
type textarea "x"
type textarea "Diagnosed open air merchandiser. Controls indicating lower temperature than act…"
type textarea "x"
type textarea "Diagnosed open air merchandiser. Controls indicating lower temperature than act…"
type textarea "x"
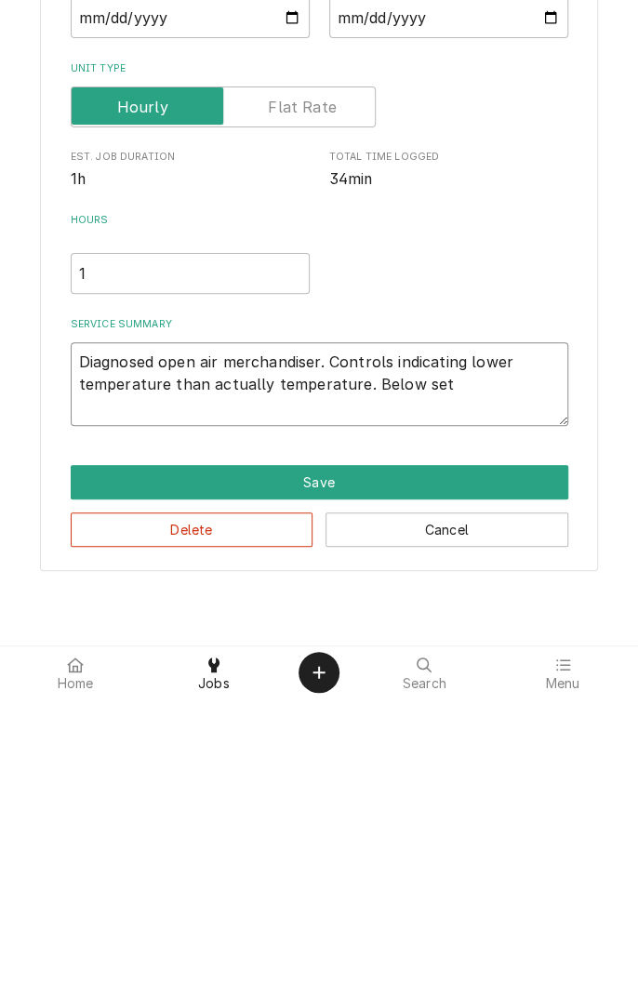
type textarea "Diagnosed open air merchandiser. Controls indicating lower temperature than act…"
type textarea "x"
type textarea "Diagnosed open air merchandiser. Controls indicating lower temperature than act…"
type textarea "x"
type textarea "Diagnosed open air merchandiser. Controls indicating lower temperature than act…"
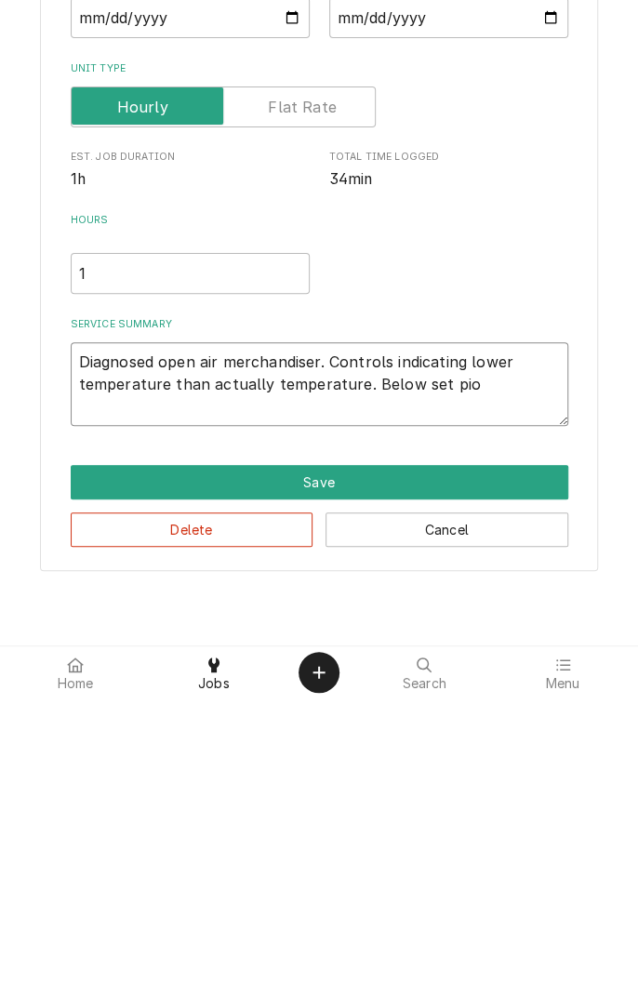
type textarea "x"
type textarea "Diagnosed open air merchandiser. Controls indicating lower temperature than act…"
type textarea "x"
type textarea "Diagnosed open air merchandiser. Controls indicating lower temperature than act…"
type textarea "x"
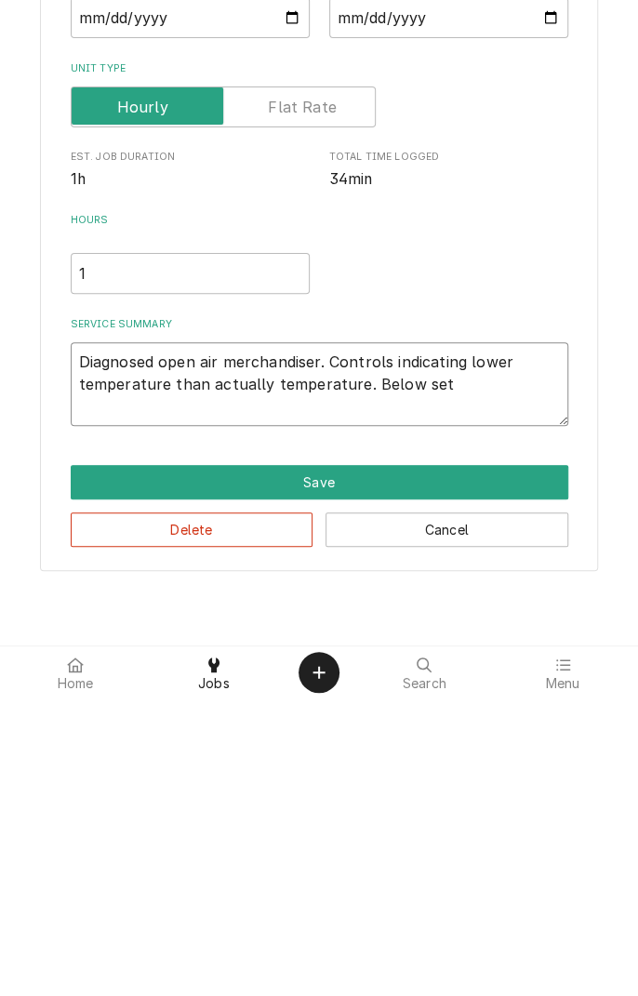
type textarea "Diagnosed open air merchandiser. Controls indicating lower temperature than act…"
type textarea "x"
type textarea "Diagnosed open air merchandiser. Controls indicating lower temperature than act…"
type textarea "x"
type textarea "Diagnosed open air merchandiser. Controls indicating lower temperature than act…"
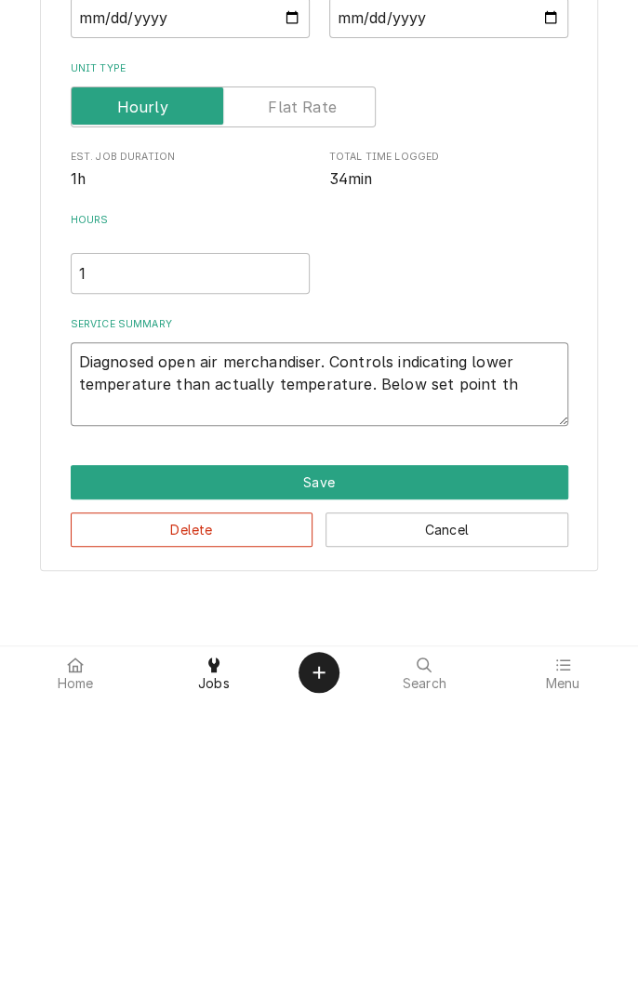
type textarea "x"
type textarea "Diagnosed open air merchandiser. Controls indicating lower temperature than act…"
type textarea "x"
type textarea "Diagnosed open air merchandiser. Controls indicating lower temperature than act…"
type textarea "x"
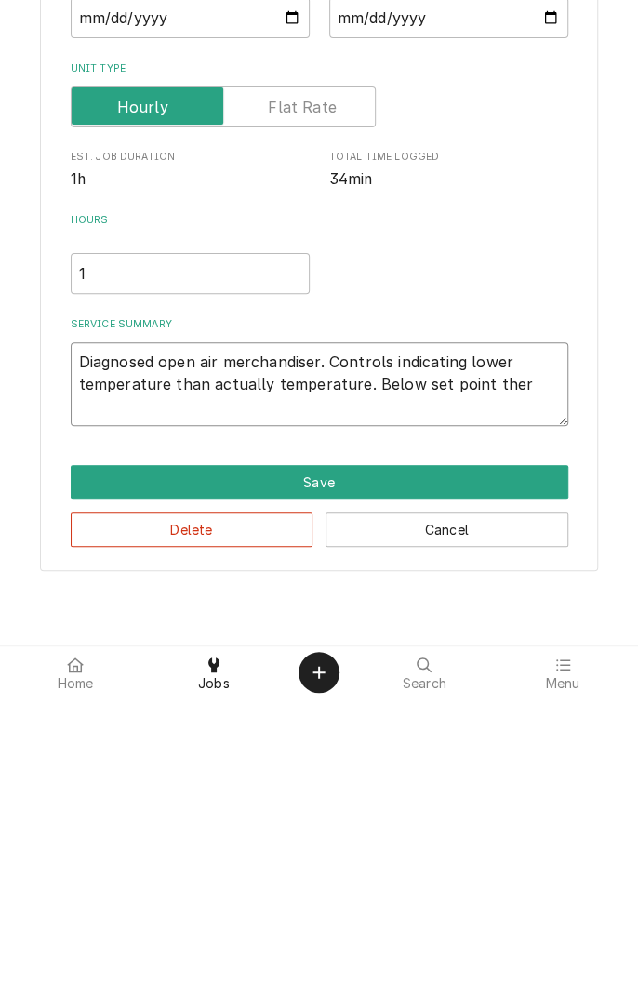
type textarea "Diagnosed open air merchandiser. Controls indicating lower temperature than act…"
type textarea "x"
type textarea "Diagnosed open air merchandiser. Controls indicating lower temperature than act…"
type textarea "x"
type textarea "Diagnosed open air merchandiser. Controls indicating lower temperature than act…"
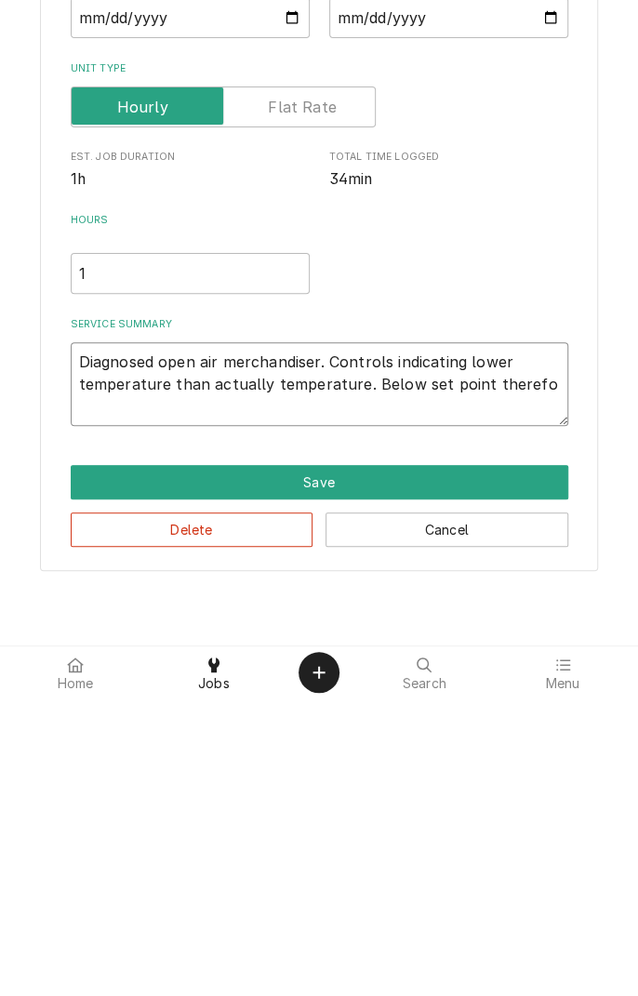
type textarea "x"
type textarea "Diagnosed open air merchandiser. Controls indicating lower temperature than act…"
type textarea "x"
type textarea "Diagnosed open air merchandiser. Controls indicating lower temperature than act…"
type textarea "x"
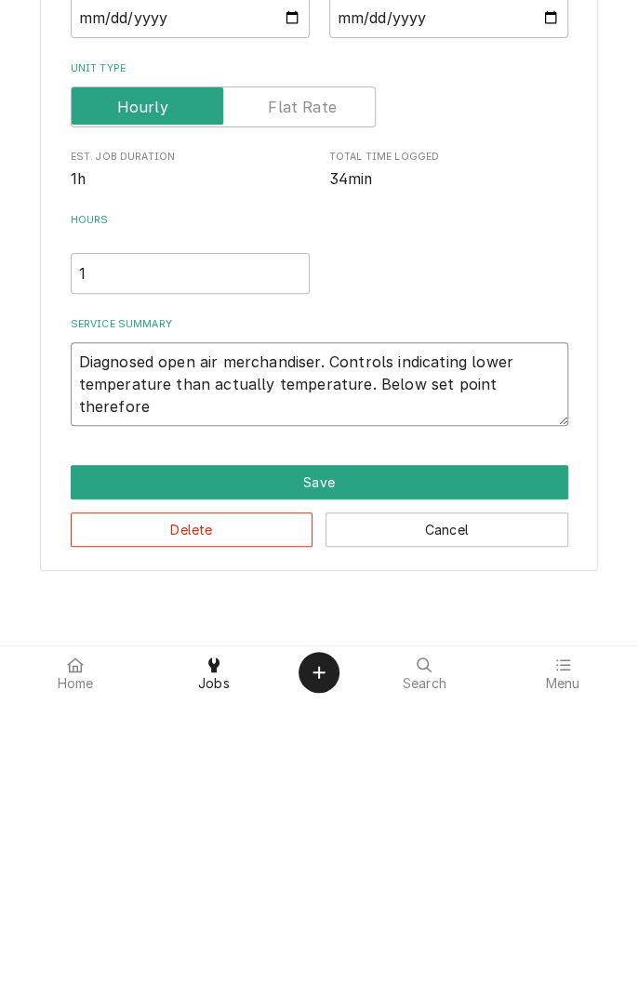
type textarea "Diagnosed open air merchandiser. Controls indicating lower temperature than act…"
type textarea "x"
type textarea "Diagnosed open air merchandiser. Controls indicating lower temperature than act…"
type textarea "x"
type textarea "Diagnosed open air merchandiser. Controls indicating lower temperature than act…"
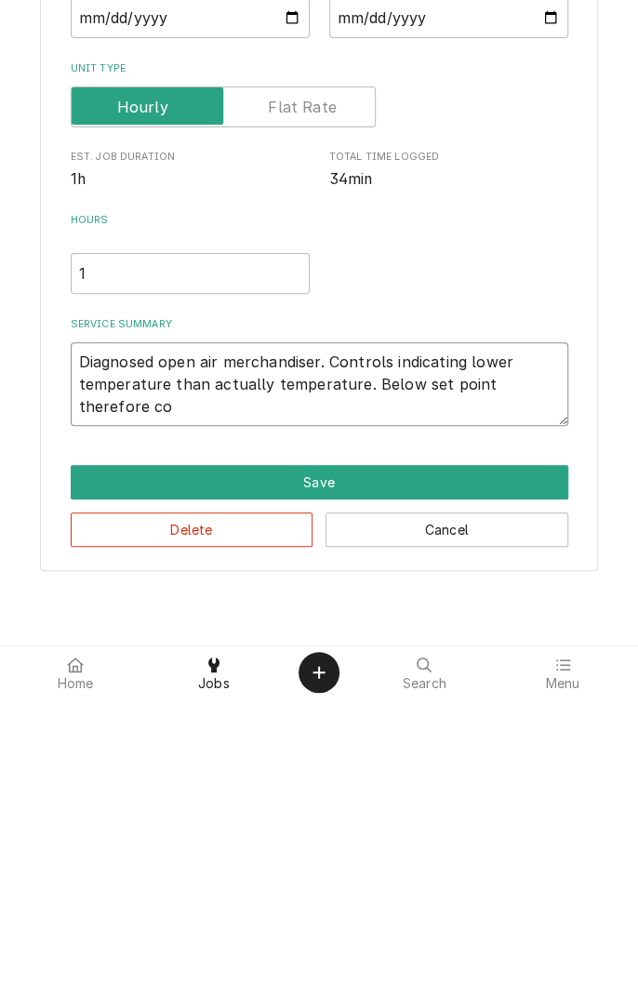
type textarea "x"
type textarea "Diagnosed open air merchandiser. Controls indicating lower temperature than act…"
type textarea "x"
type textarea "Diagnosed open air merchandiser. Controls indicating lower temperature than act…"
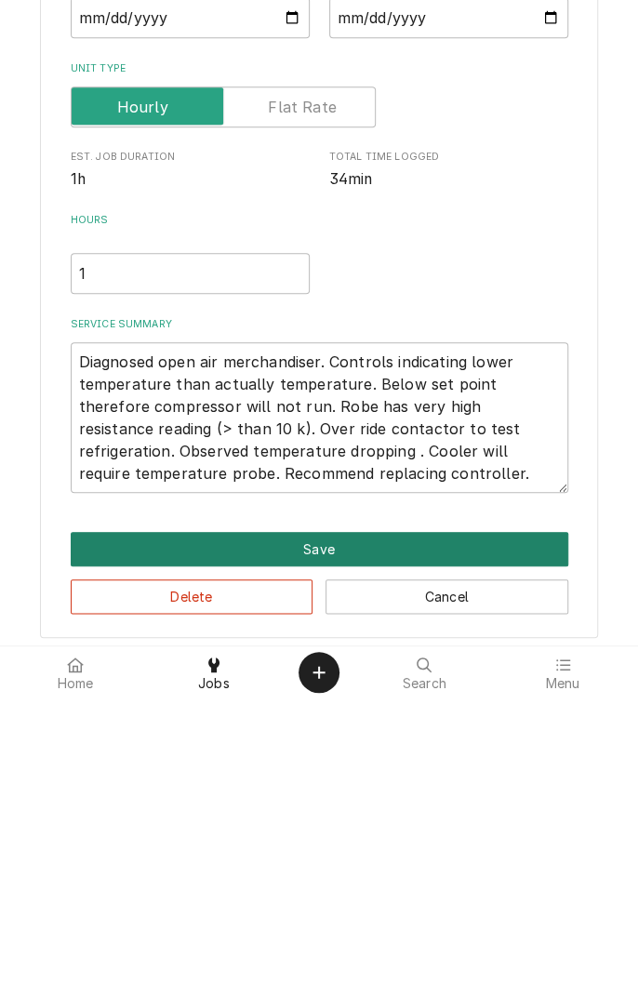
click at [324, 849] on button "Save" at bounding box center [320, 847] width 498 height 34
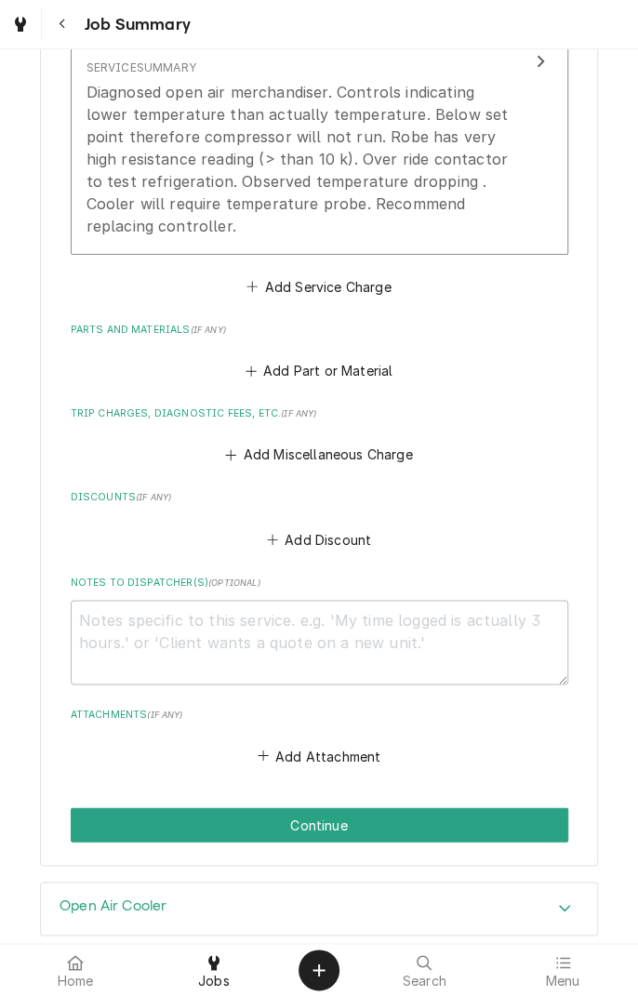
scroll to position [671, 0]
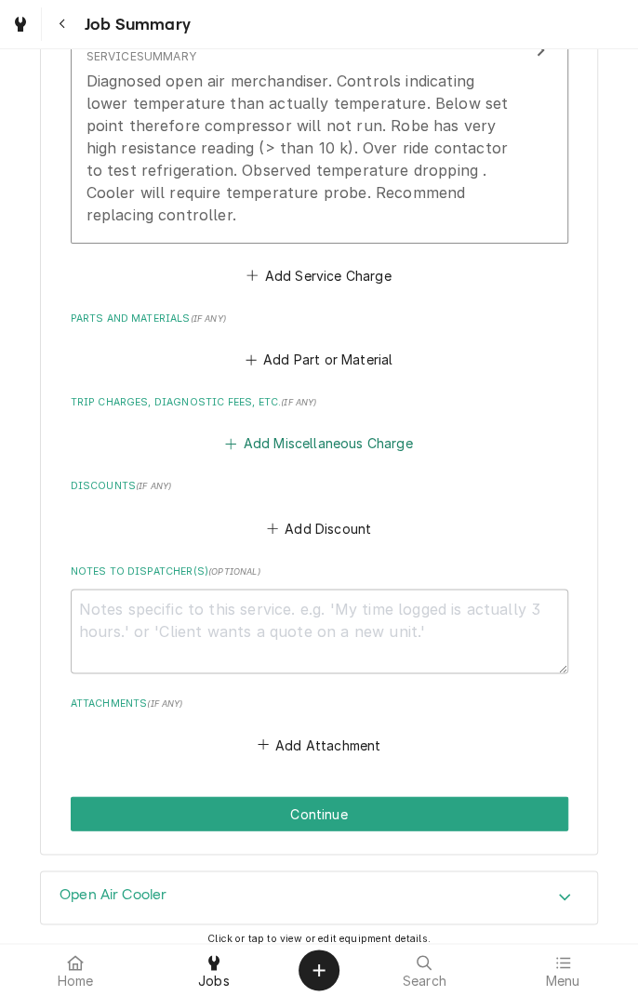
click at [306, 449] on button "Add Miscellaneous Charge" at bounding box center [319, 444] width 194 height 26
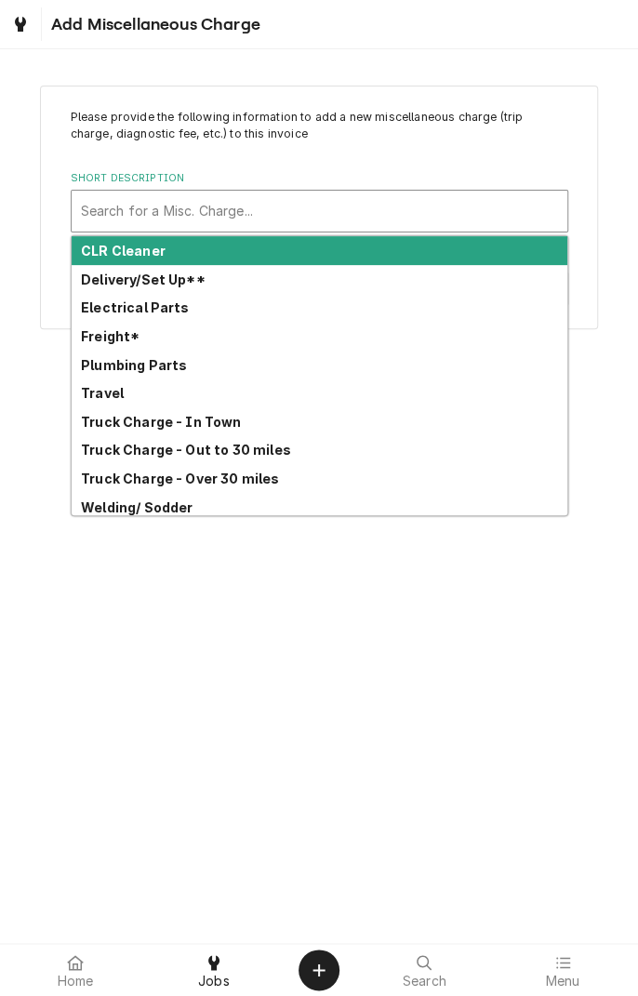
click at [200, 425] on strong "Truck Charge - In Town" at bounding box center [161, 422] width 161 height 16
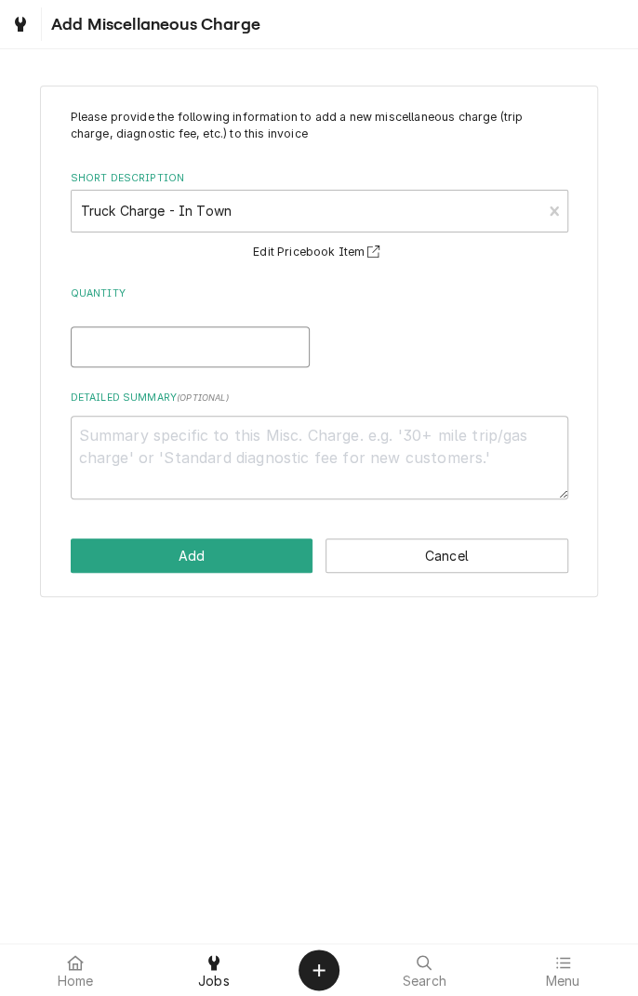
click at [227, 351] on input "Quantity" at bounding box center [190, 347] width 239 height 41
click at [327, 441] on textarea "Detailed Summary ( optional )" at bounding box center [320, 458] width 498 height 84
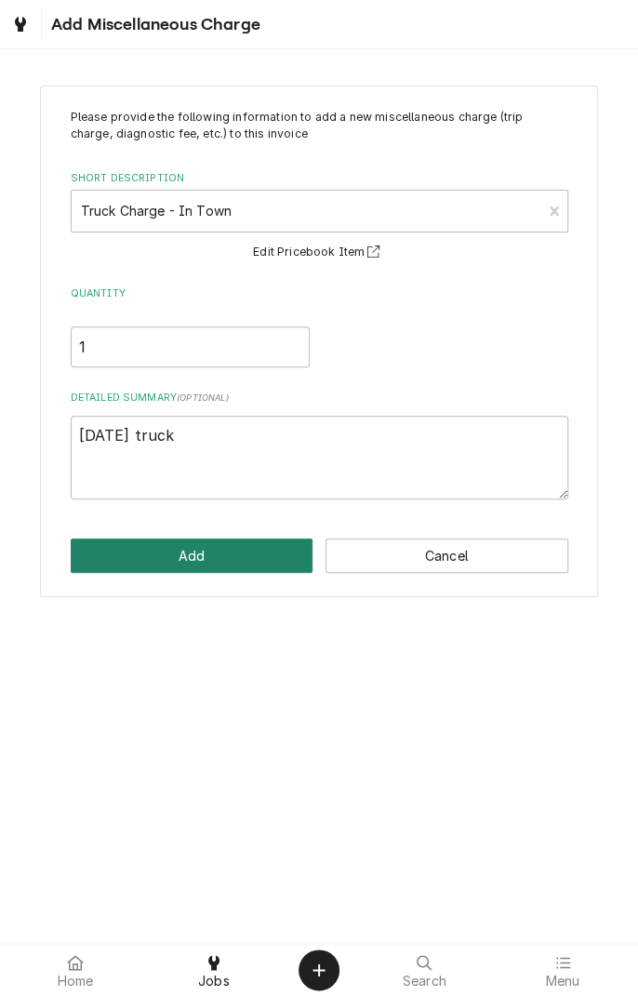
click at [223, 559] on button "Add" at bounding box center [192, 556] width 243 height 34
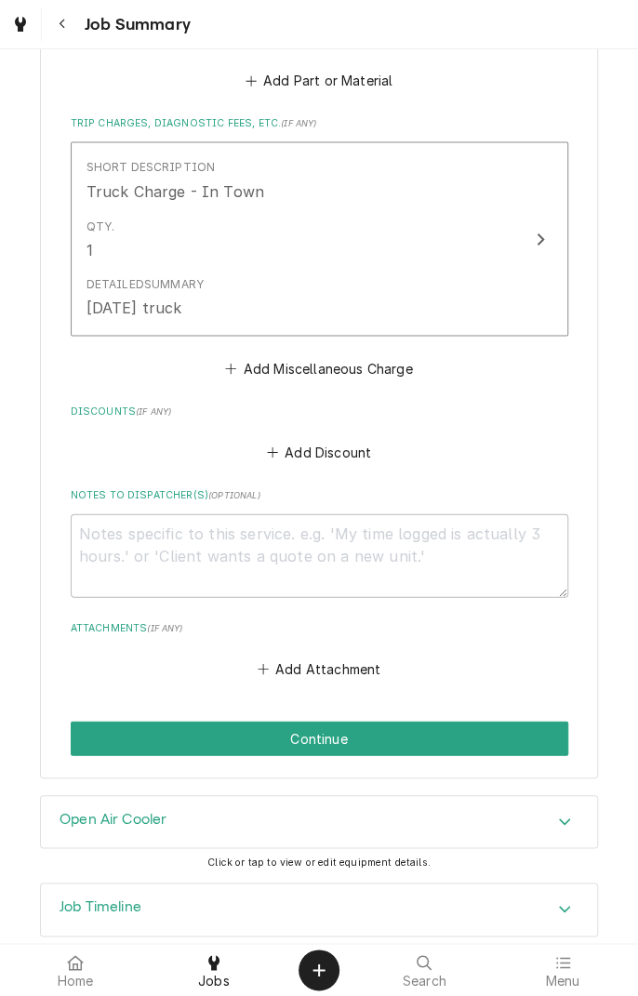
scroll to position [975, 0]
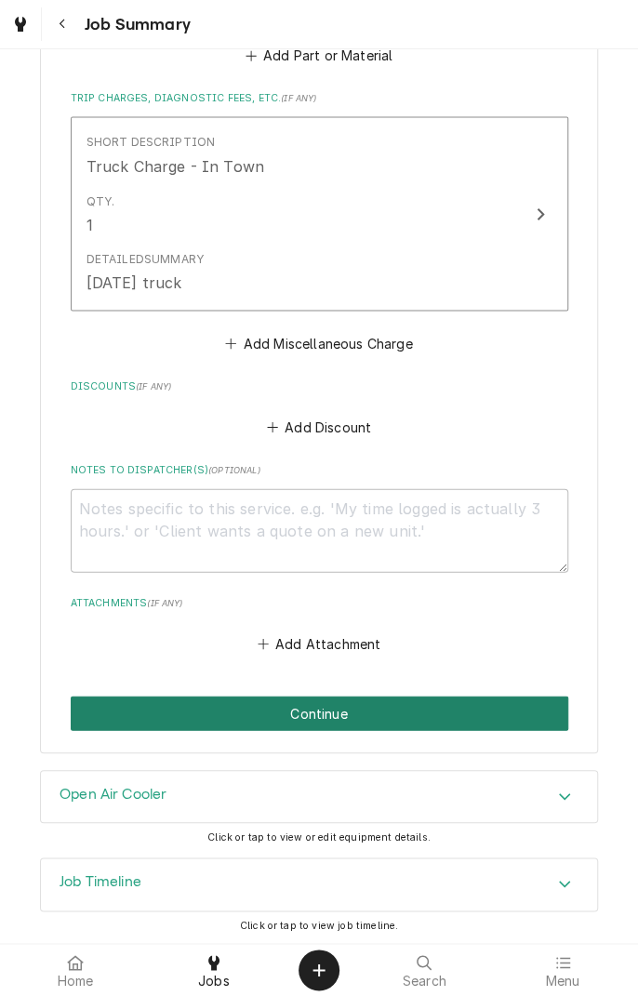
click at [391, 711] on button "Continue" at bounding box center [320, 713] width 498 height 34
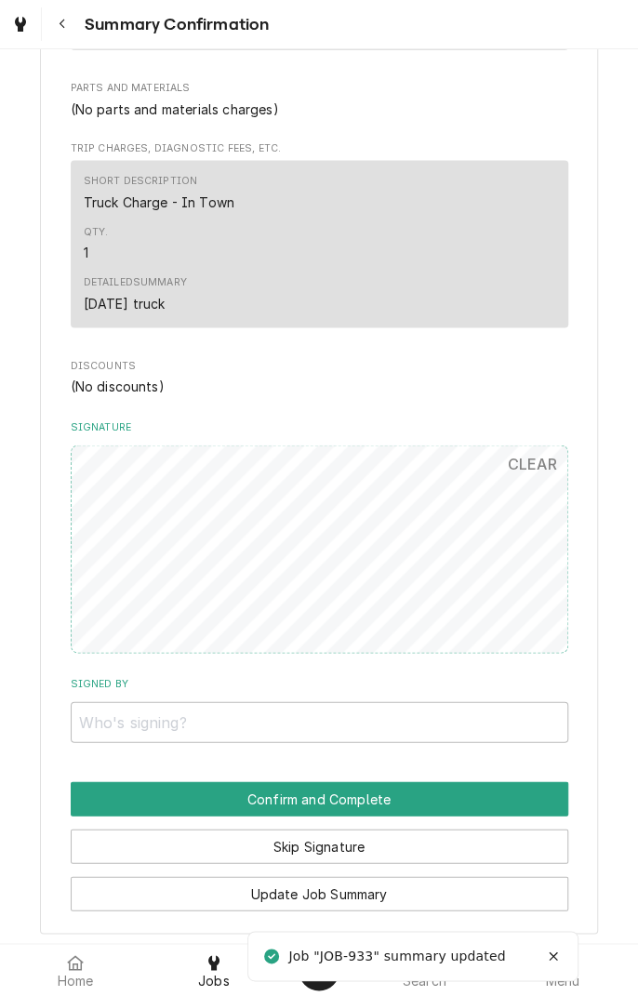
scroll to position [774, 0]
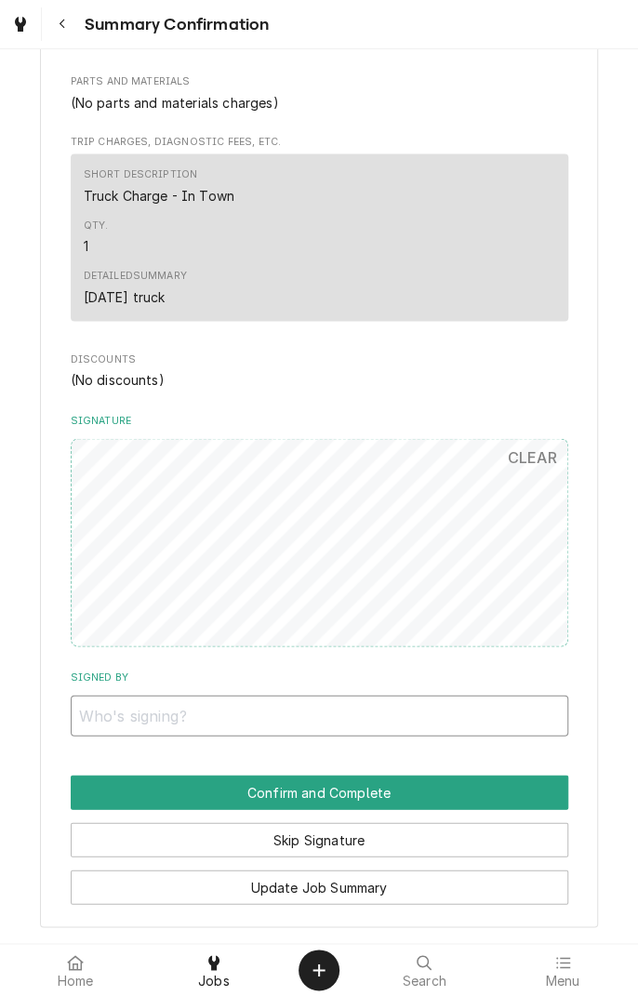
click at [222, 722] on input "Signed By" at bounding box center [320, 715] width 498 height 41
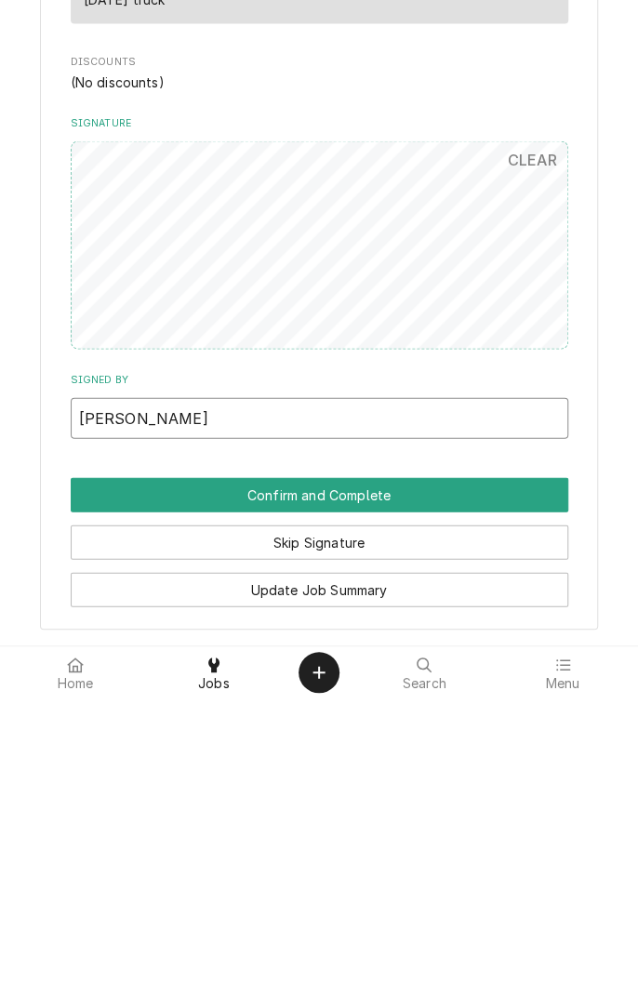
type input "Macayla Wright"
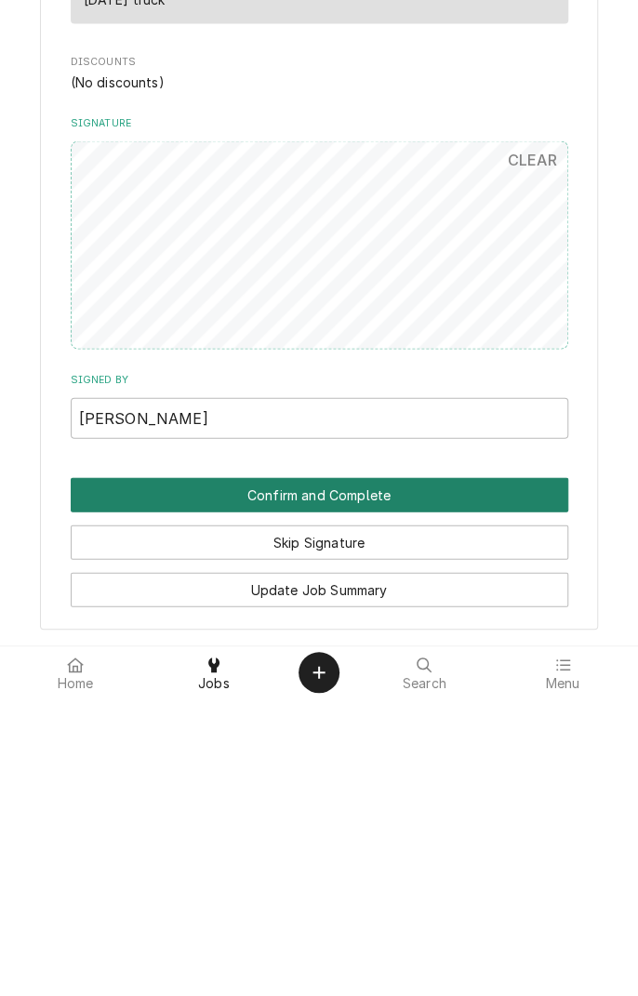
click at [439, 801] on button "Confirm and Complete" at bounding box center [320, 792] width 498 height 34
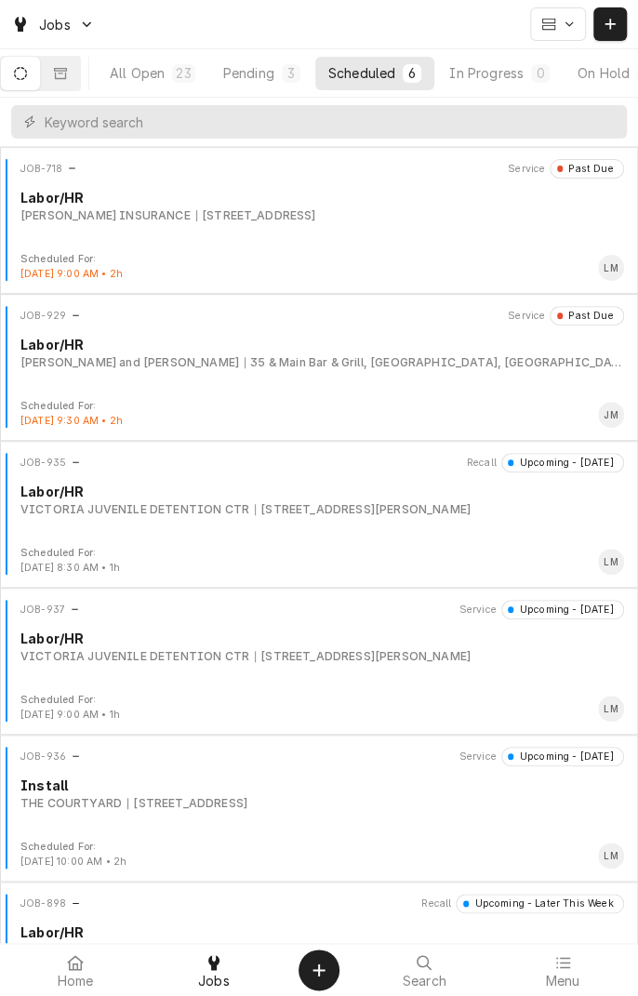
click at [341, 194] on div "Labor/HR" at bounding box center [322, 198] width 604 height 20
click at [133, 20] on div "Jobs" at bounding box center [319, 24] width 638 height 48
click at [126, 18] on div "Jobs" at bounding box center [319, 24] width 638 height 48
click at [97, 14] on div "Jobs" at bounding box center [52, 24] width 91 height 23
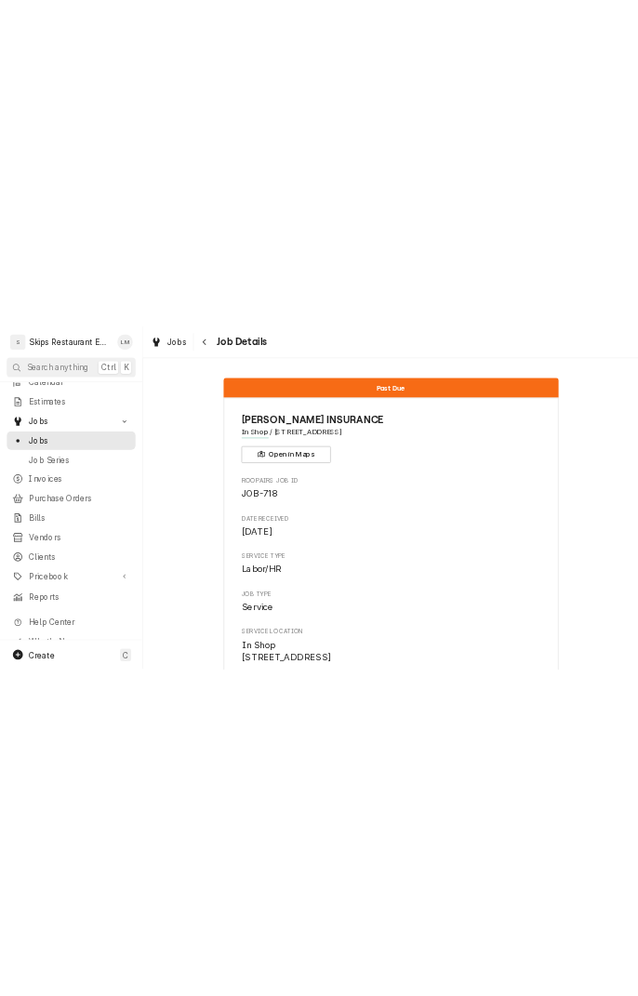
scroll to position [55, 0]
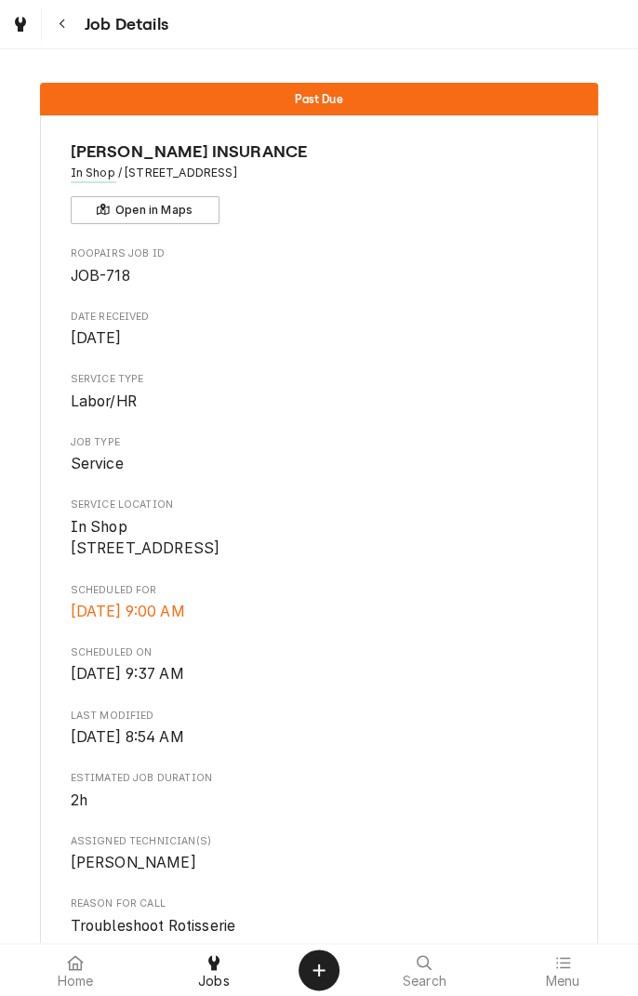
click at [56, 34] on button "Navigate back" at bounding box center [62, 23] width 33 height 33
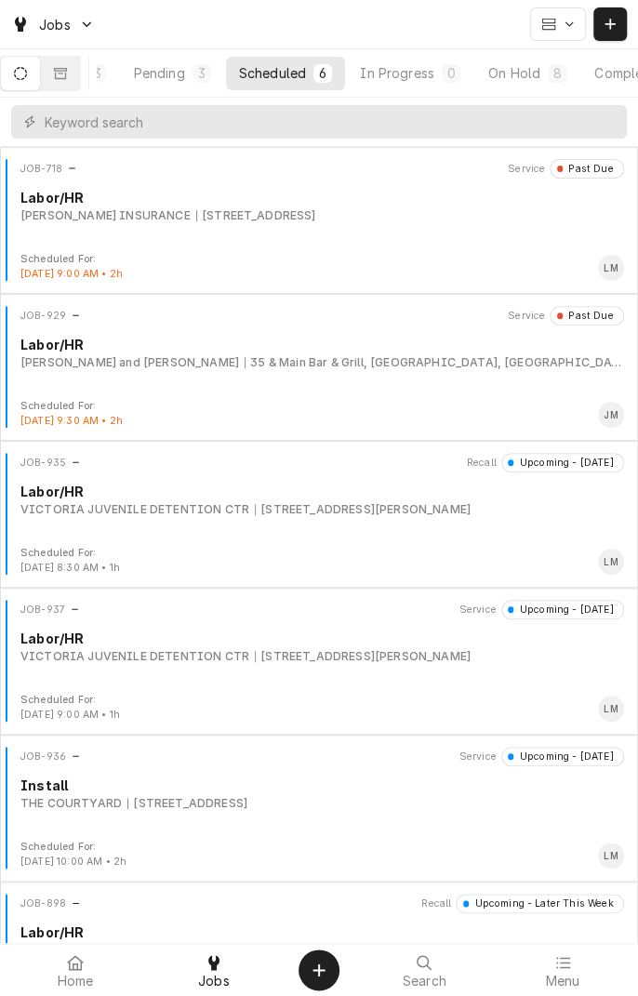
scroll to position [0, 176]
click at [576, 87] on button "Completed 6" at bounding box center [565, 73] width 122 height 33
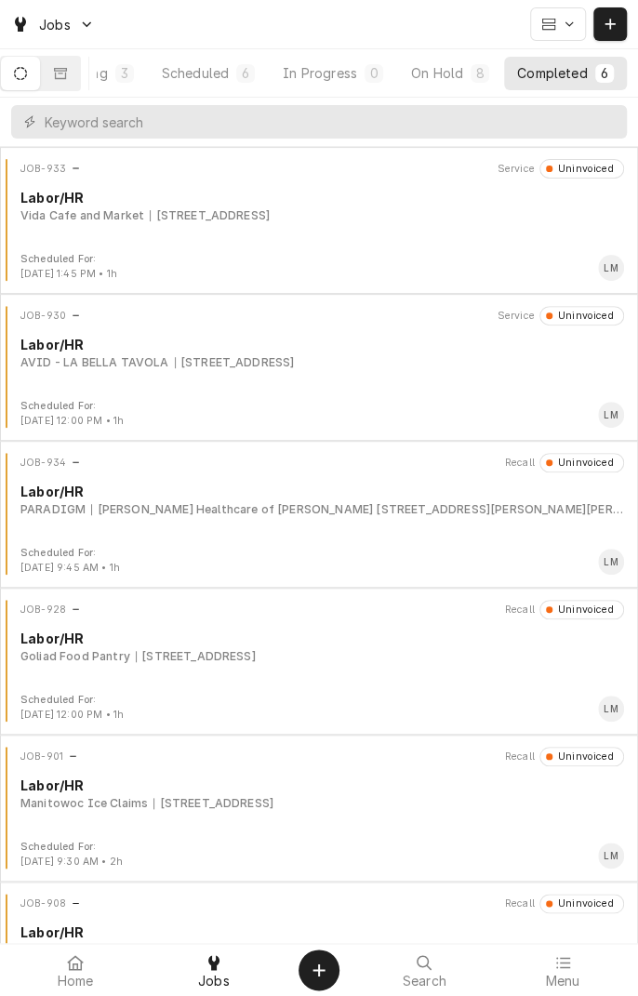
click at [378, 208] on div "Vida Cafe and Market [STREET_ADDRESS]" at bounding box center [322, 215] width 604 height 17
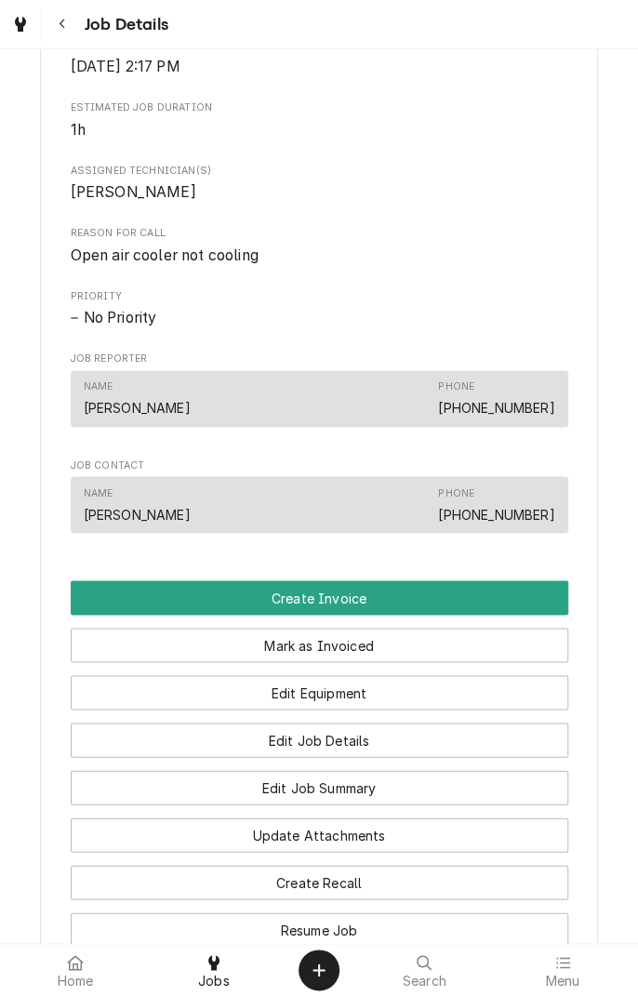
scroll to position [713, 0]
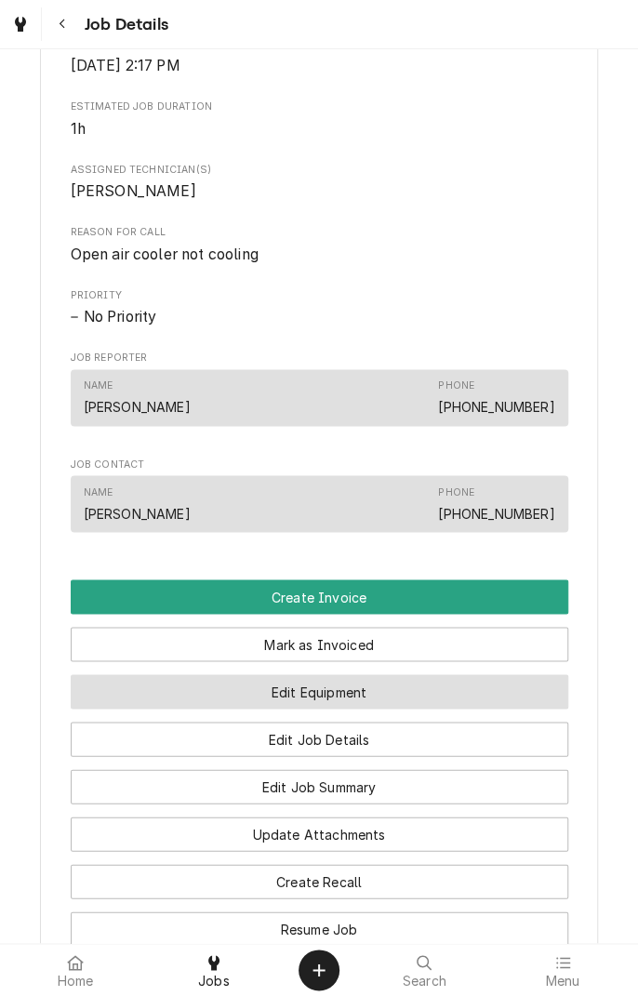
click at [372, 709] on button "Edit Equipment" at bounding box center [320, 691] width 498 height 34
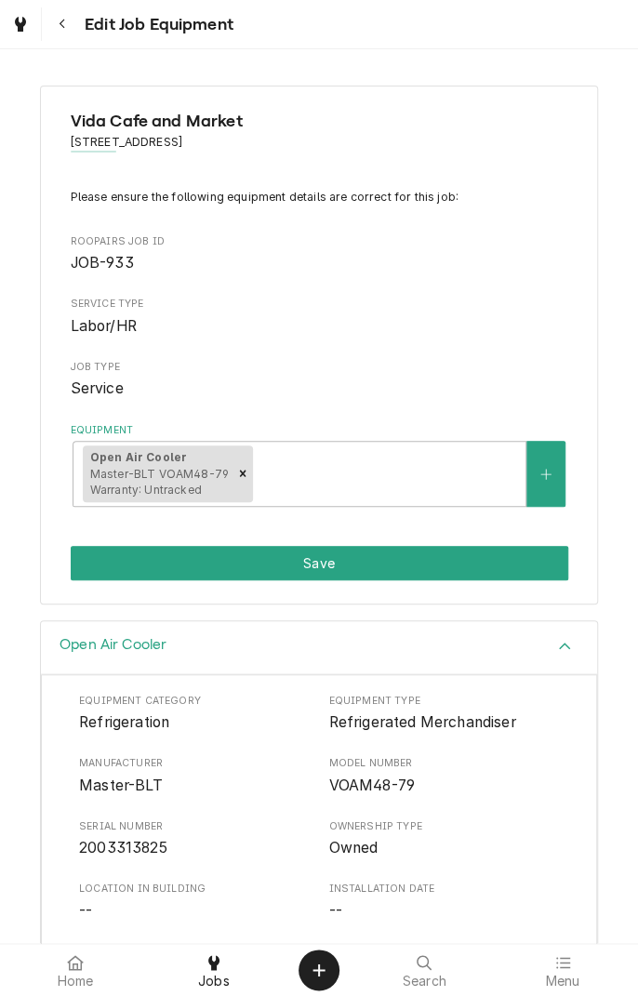
click at [71, 34] on button "Navigate back" at bounding box center [62, 23] width 33 height 33
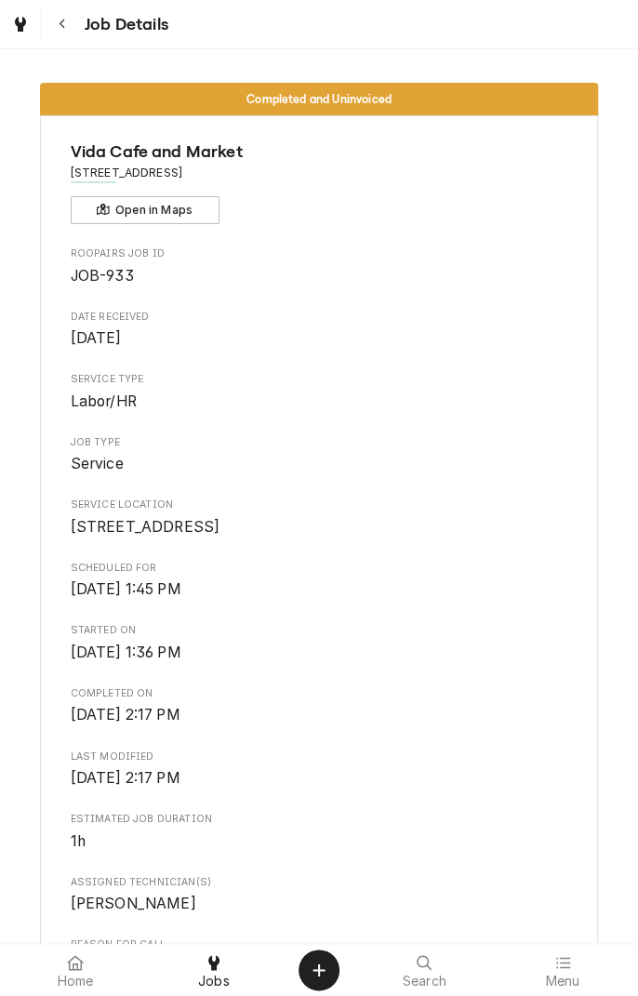
click at [61, 23] on icon "Navigate back" at bounding box center [63, 24] width 8 height 13
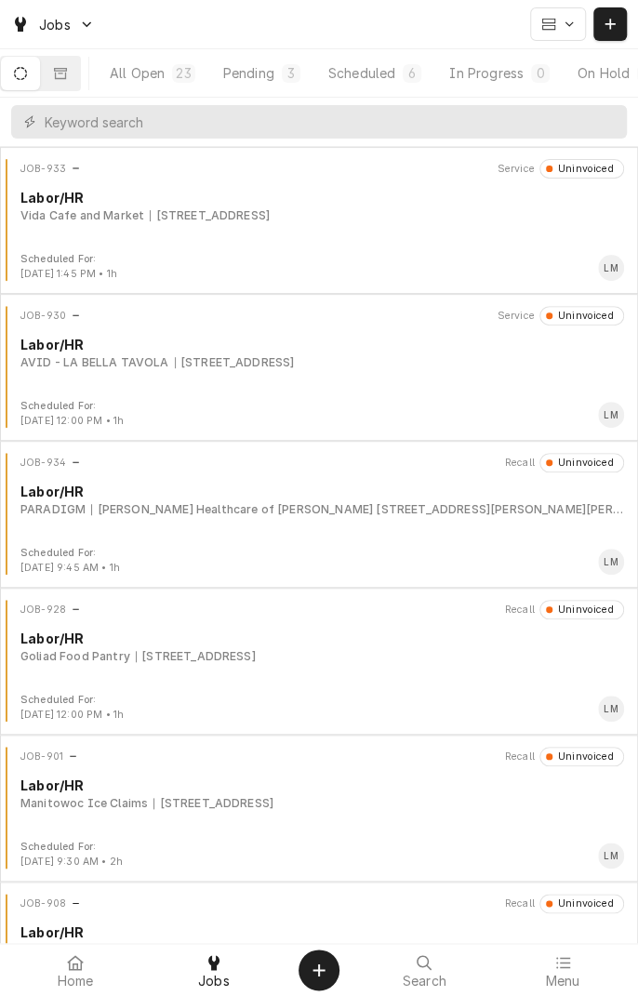
click at [331, 378] on div "JOB-930 Service Uninvoiced Labor/HR AVID - LA BELLA TAVOLA [STREET_ADDRESS]" at bounding box center [318, 352] width 623 height 93
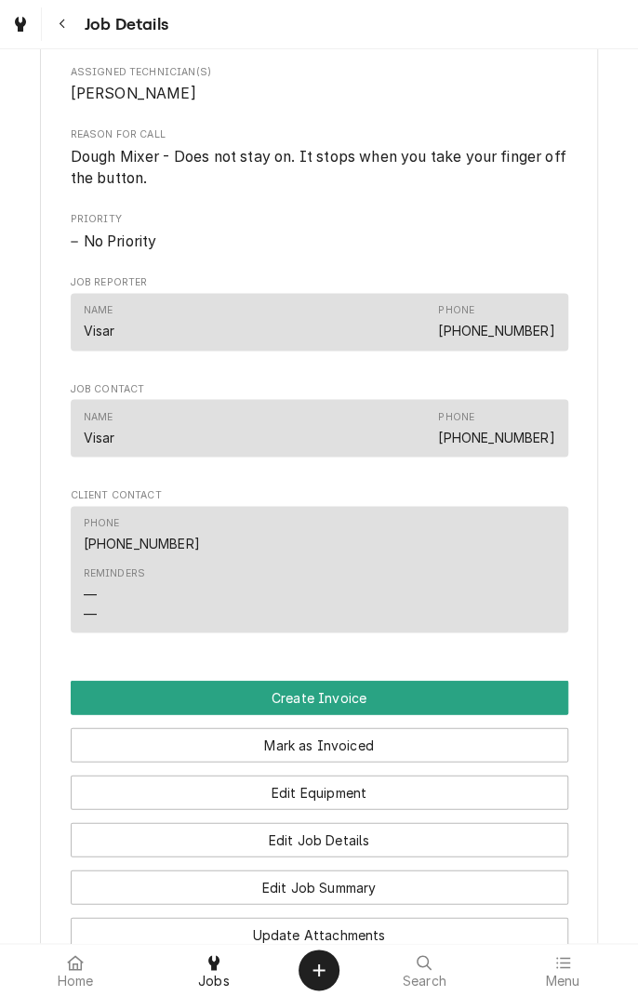
scroll to position [816, 0]
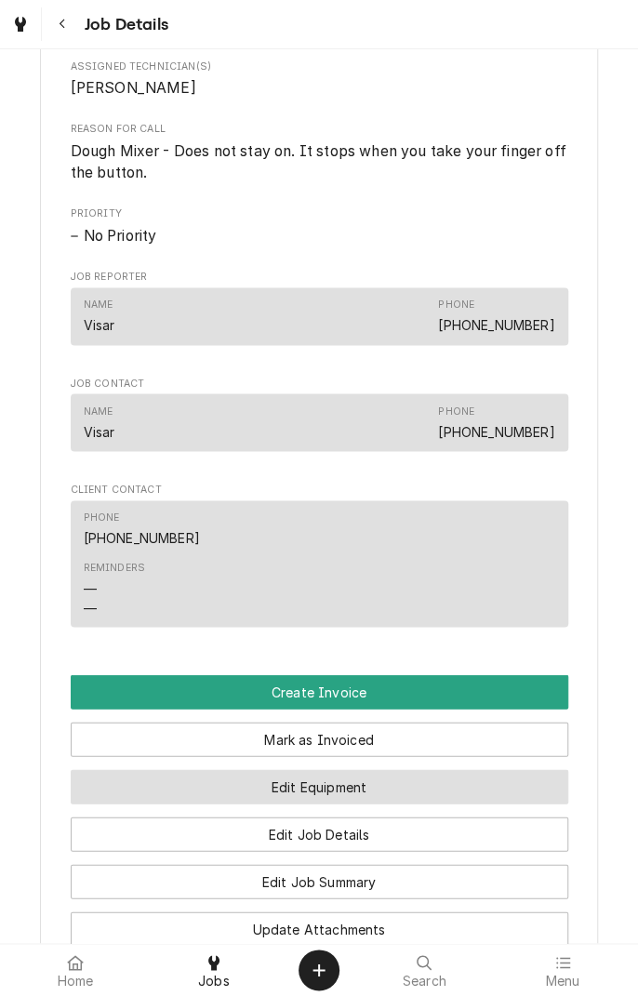
click at [408, 804] on button "Edit Equipment" at bounding box center [320, 786] width 498 height 34
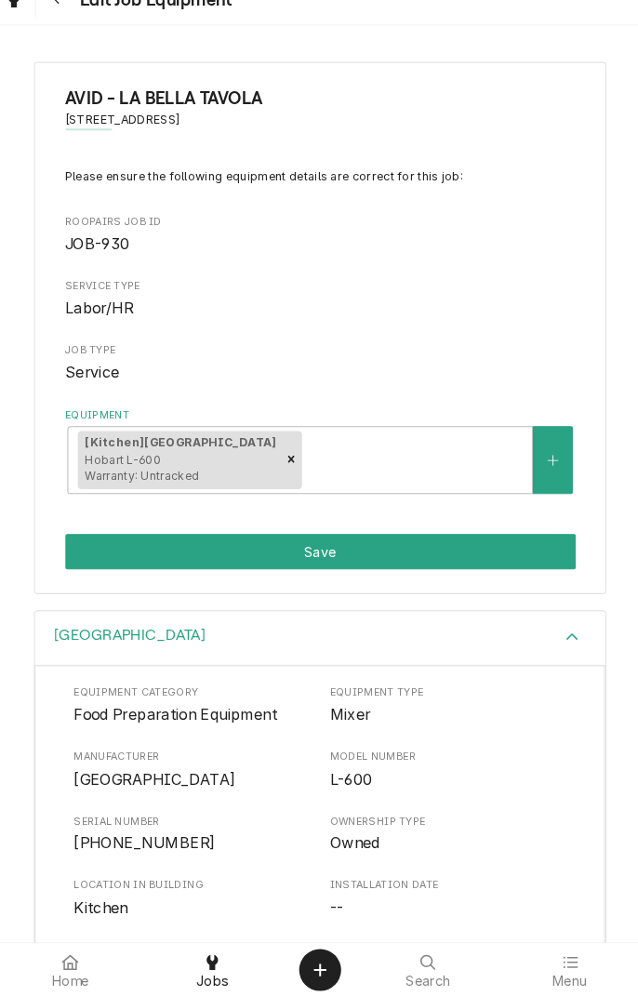
click at [220, 991] on link "Jobs" at bounding box center [214, 970] width 137 height 45
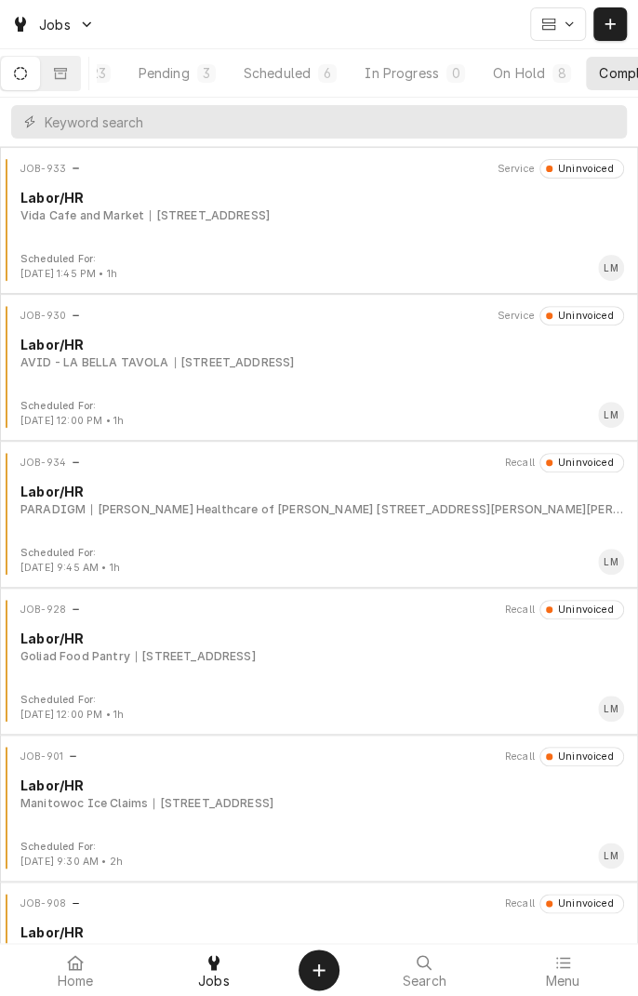
scroll to position [0, 176]
click at [27, 77] on icon "Dynamic Content Wrapper" at bounding box center [20, 73] width 13 height 13
click at [67, 76] on icon "Dynamic Content Wrapper" at bounding box center [60, 73] width 13 height 13
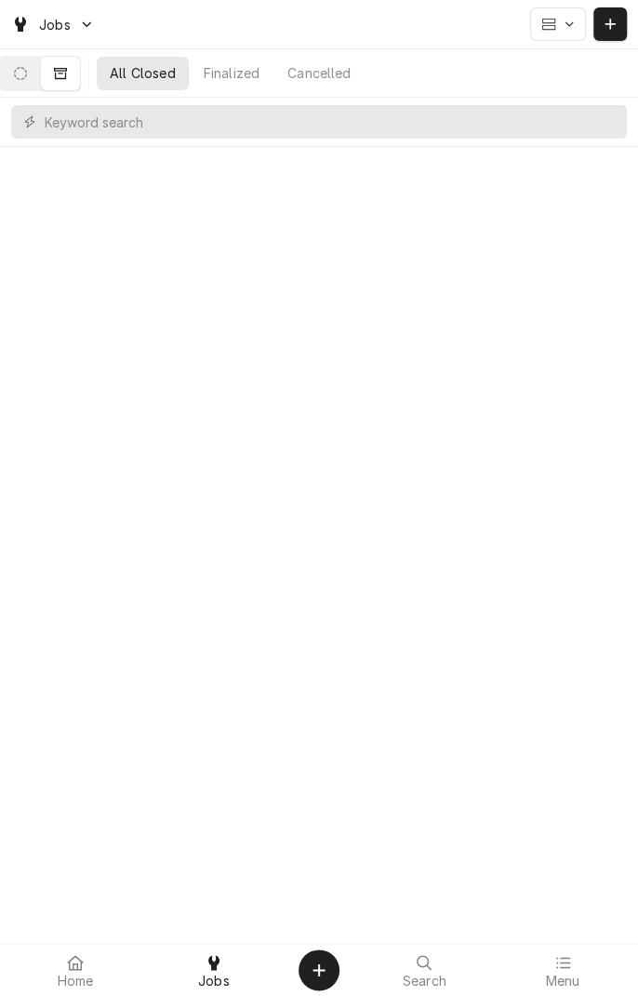
scroll to position [0, 0]
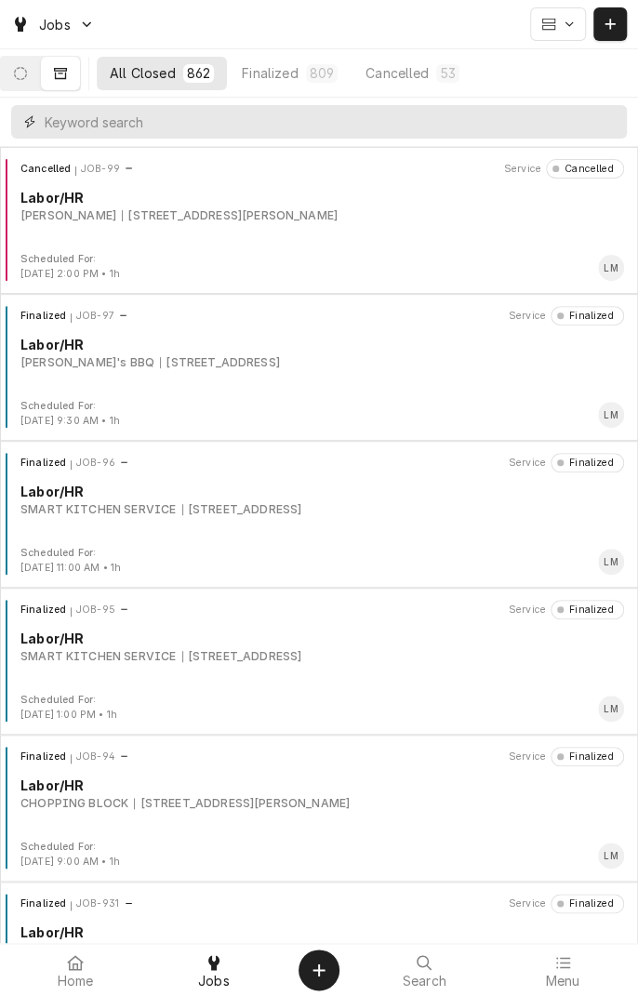
click at [299, 127] on input "Dynamic Content Wrapper" at bounding box center [331, 121] width 573 height 33
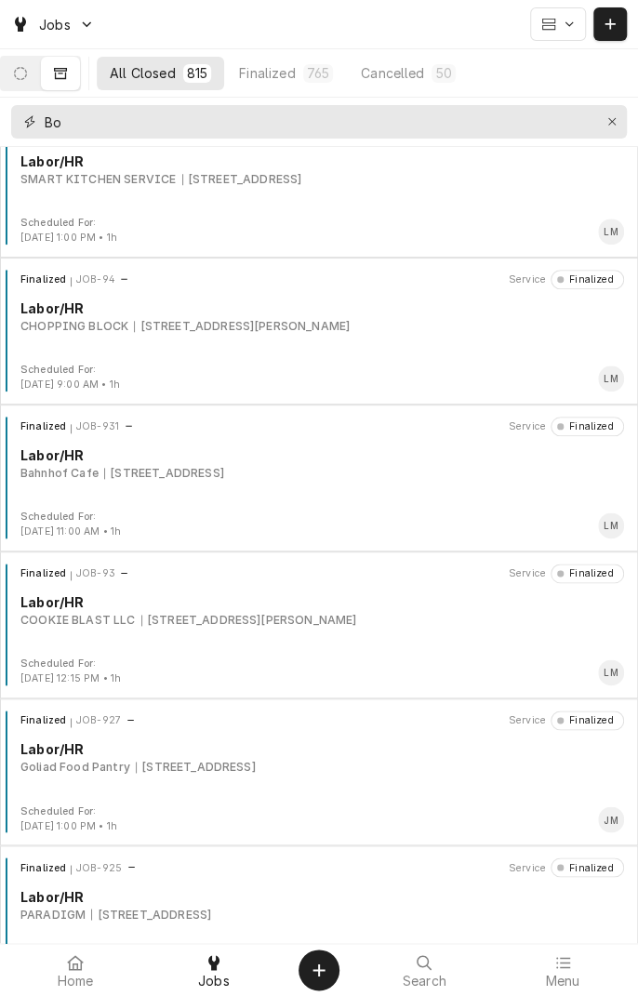
scroll to position [673, 0]
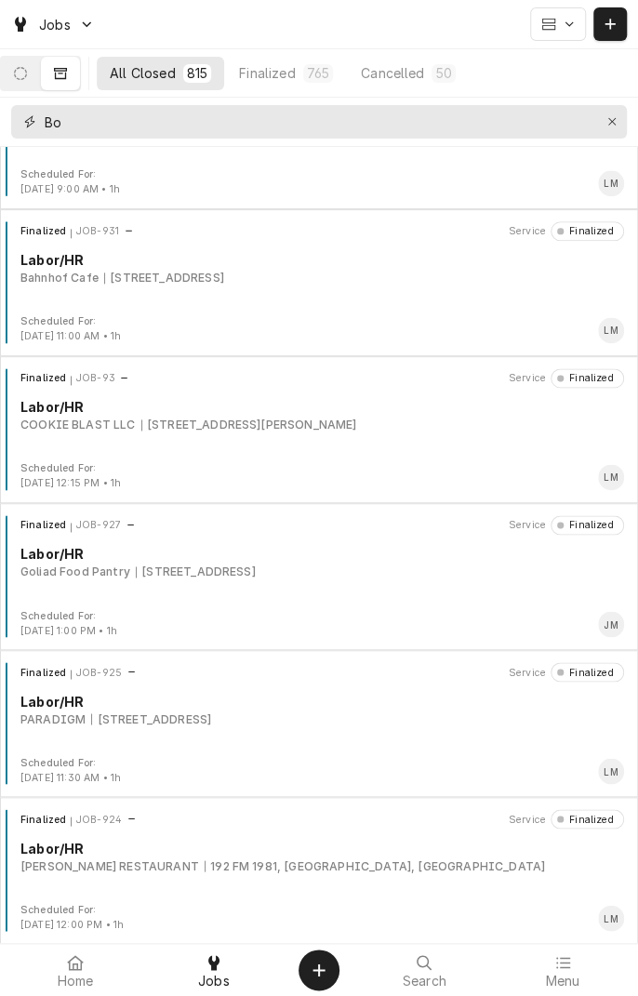
type input "Bo"
click at [195, 286] on div "Finalized JOB-931 Service Finalized Labor/[GEOGRAPHIC_DATA] [STREET_ADDRESS]" at bounding box center [318, 267] width 623 height 93
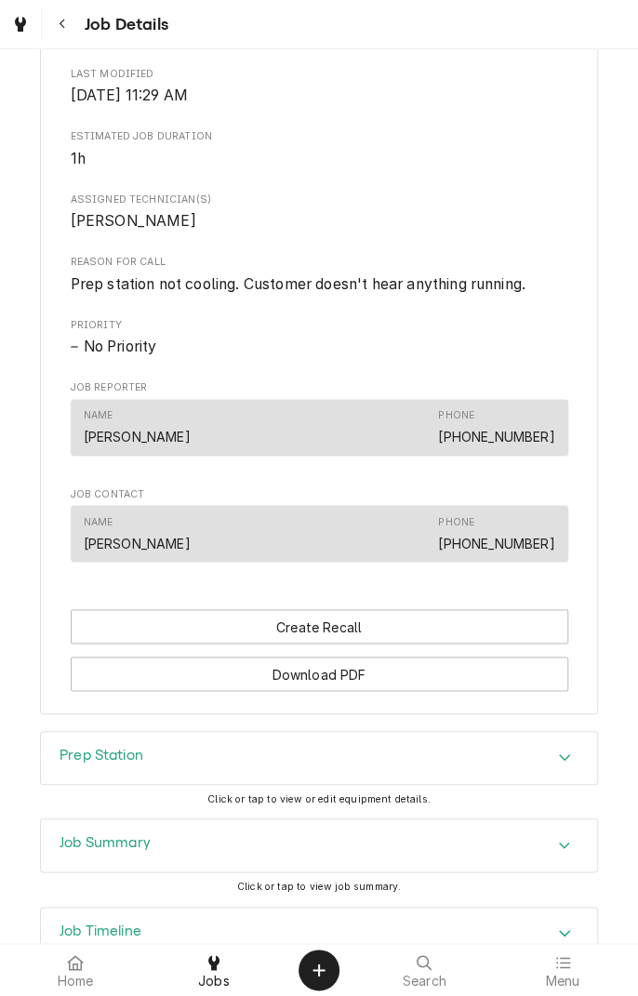
scroll to position [704, 0]
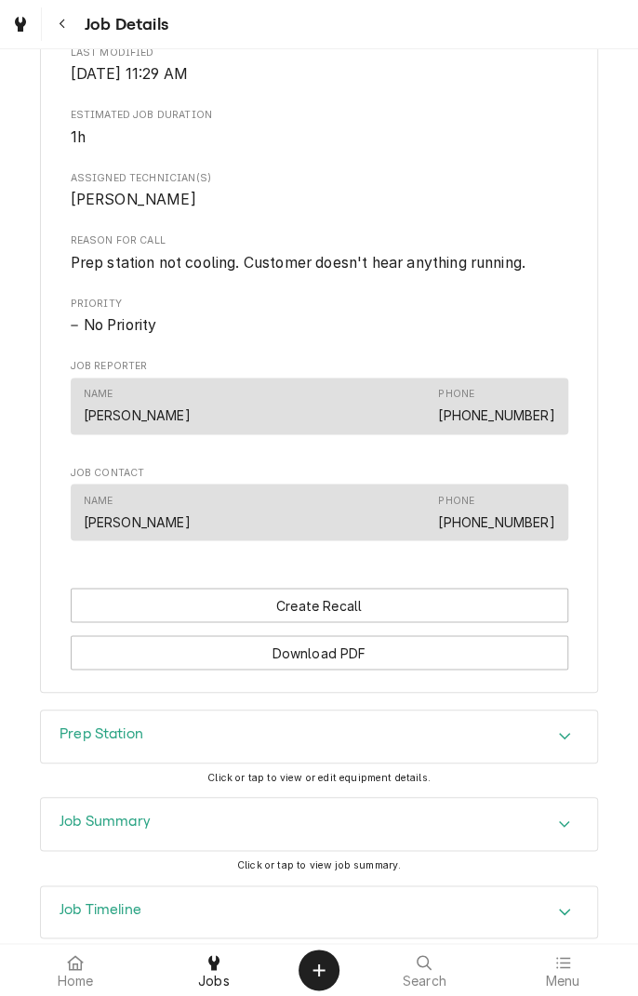
click at [554, 748] on div "Accordion Header" at bounding box center [565, 737] width 28 height 22
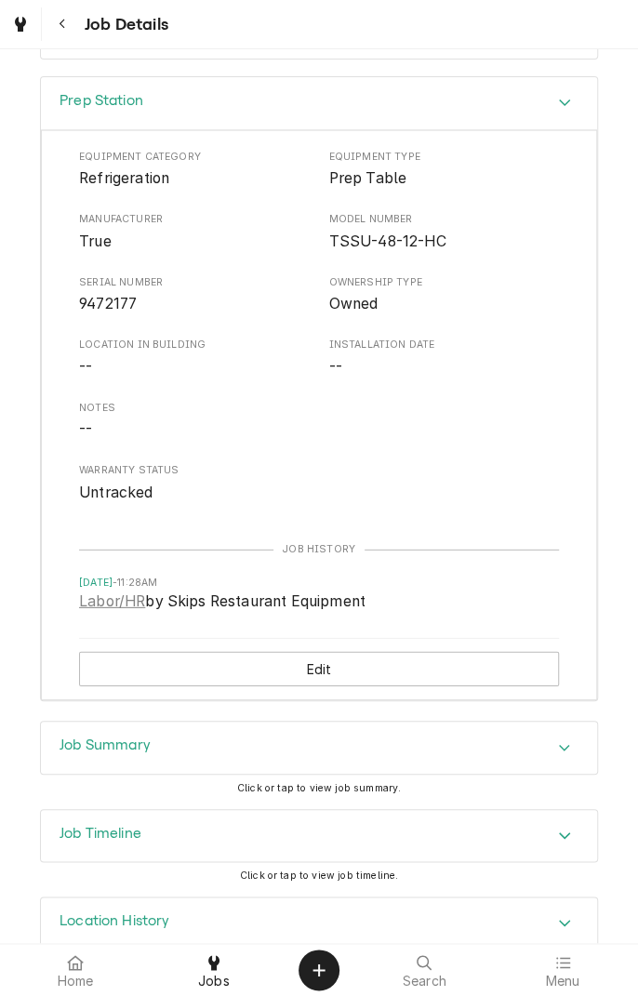
scroll to position [1396, 0]
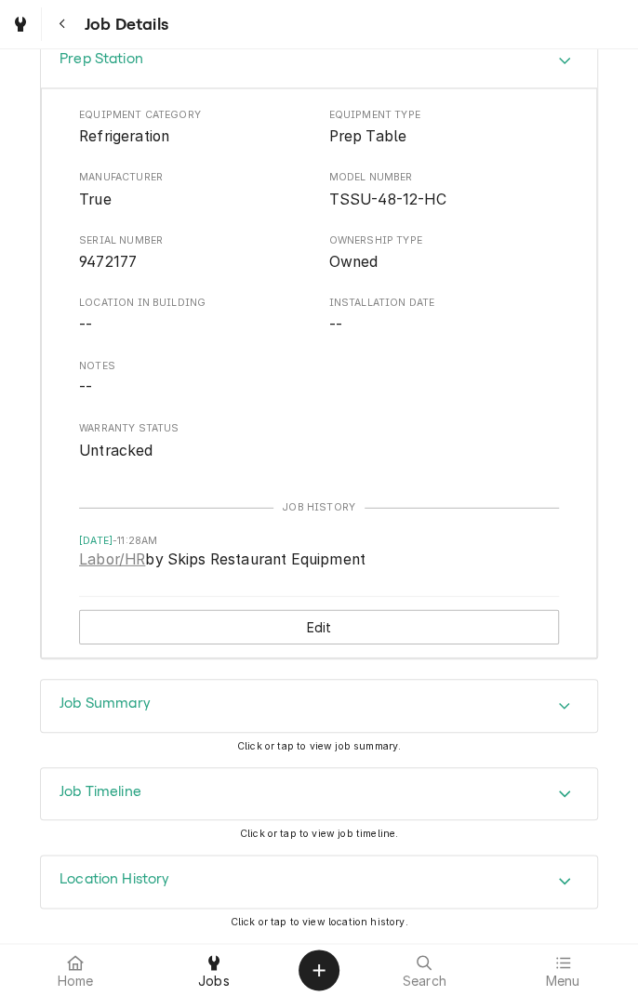
click at [566, 709] on icon "Accordion Header" at bounding box center [564, 706] width 13 height 15
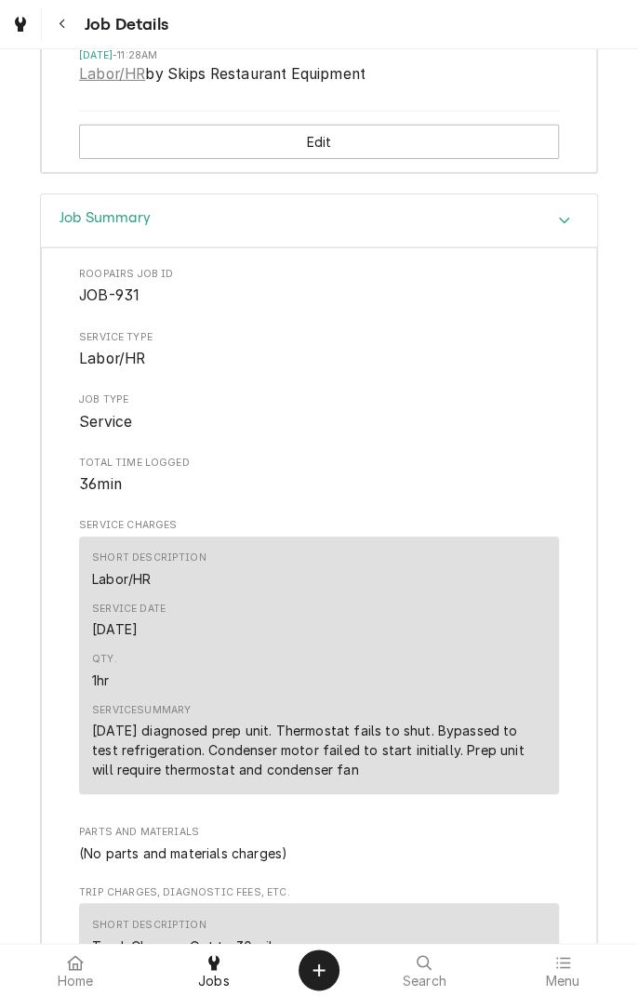
scroll to position [1881, 0]
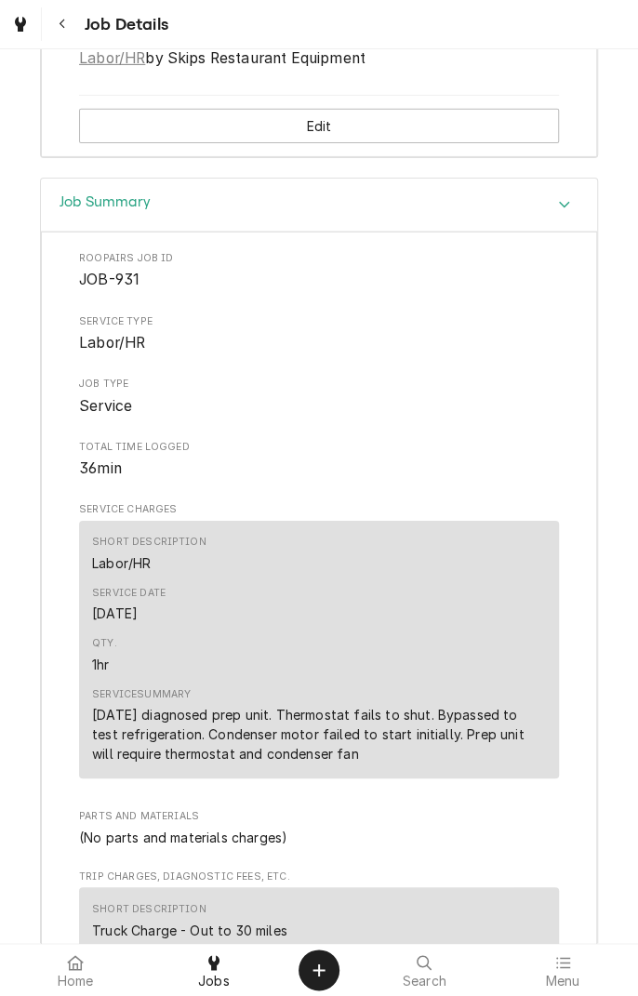
click at [61, 23] on icon "Navigate back" at bounding box center [63, 24] width 8 height 13
